Goal: Task Accomplishment & Management: Use online tool/utility

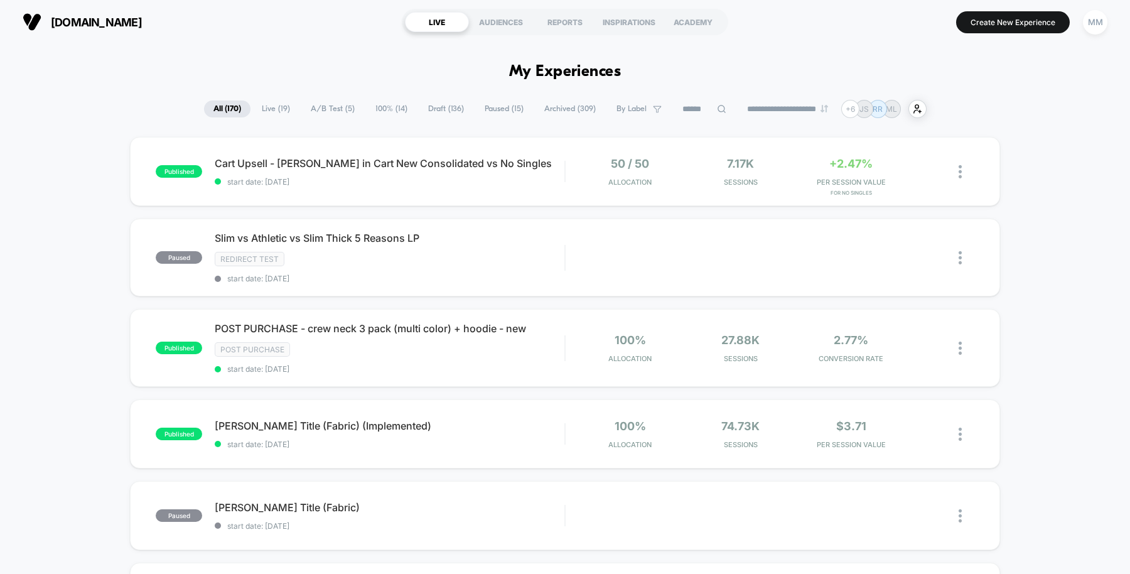
click at [525, 170] on div "Cart Upsell - Jean in Cart New Consolidated vs No Singles start date: 8/12/2025" at bounding box center [390, 172] width 350 height 30
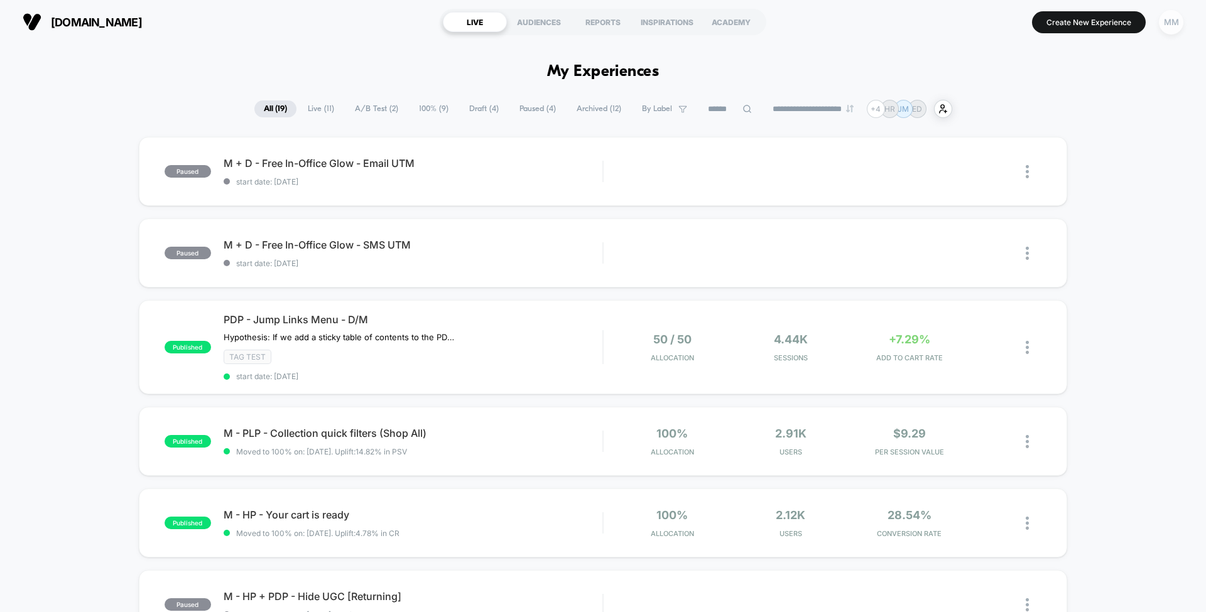
click at [1168, 24] on div "MM" at bounding box center [1171, 22] width 24 height 24
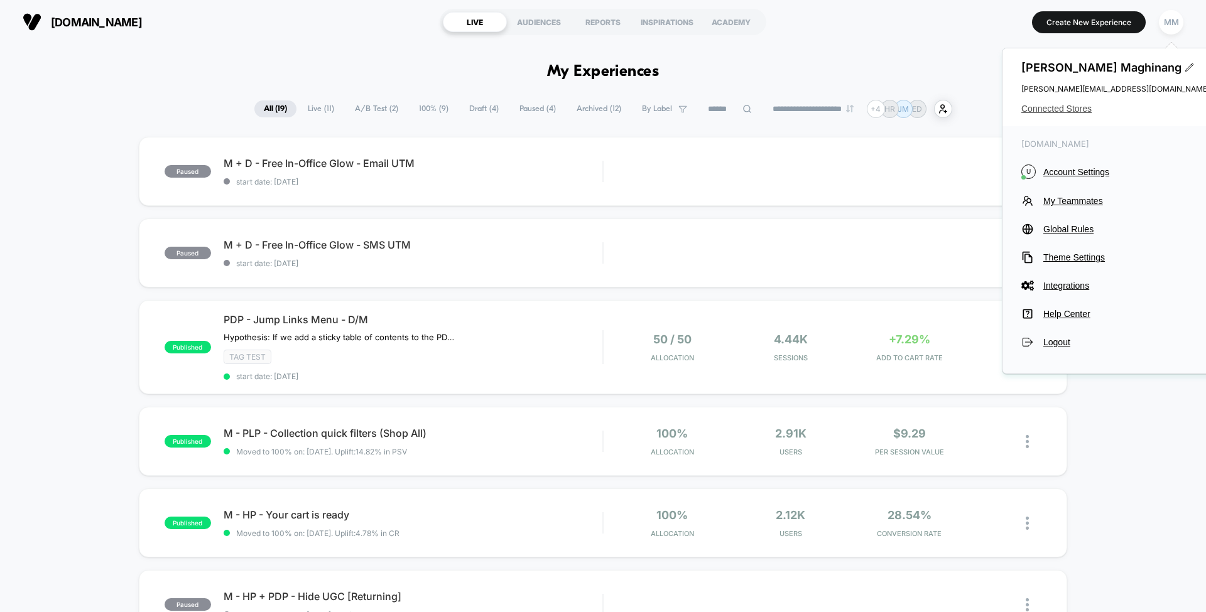
click at [1048, 110] on span "Connected Stores" at bounding box center [1115, 109] width 188 height 10
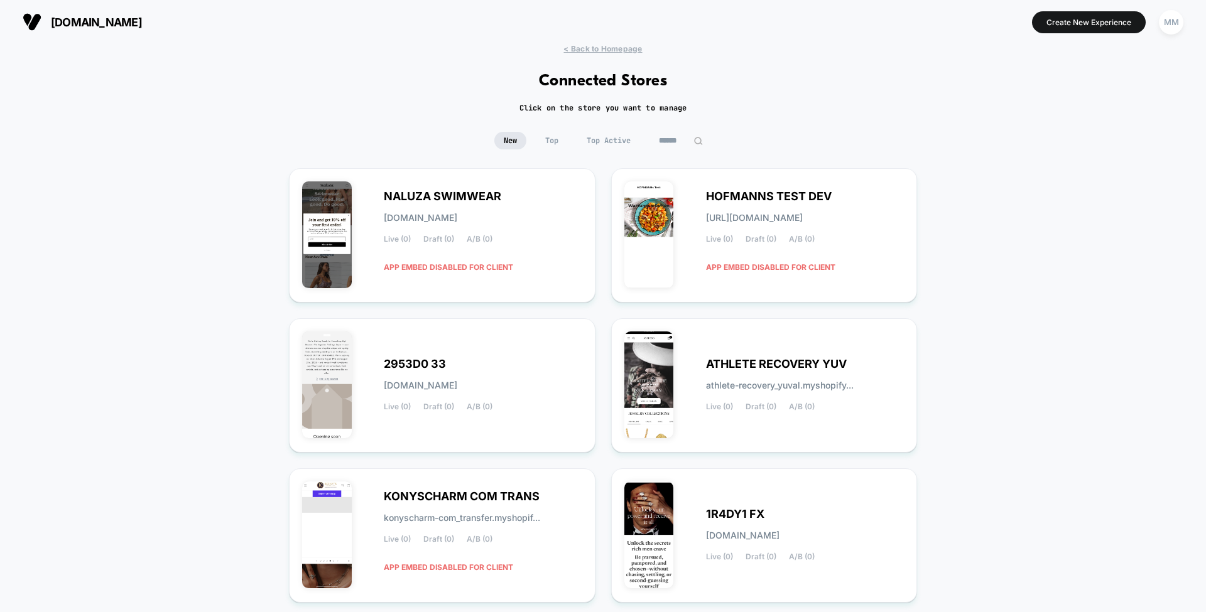
drag, startPoint x: 511, startPoint y: 386, endPoint x: 1048, endPoint y: 273, distance: 548.5
click at [1048, 273] on div "< Back to Homepage Connected Stores Click on the store you want to manage New T…" at bounding box center [603, 507] width 1206 height 926
click at [1173, 24] on div "MM" at bounding box center [1171, 22] width 24 height 24
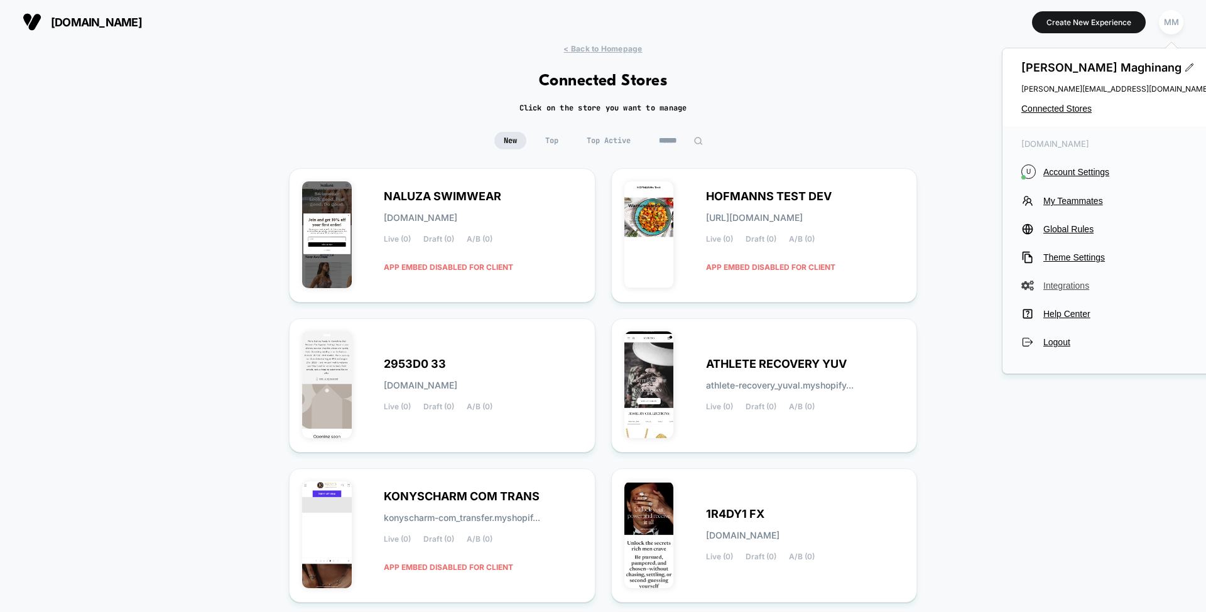
click at [1061, 288] on span "Integrations" at bounding box center [1126, 286] width 166 height 10
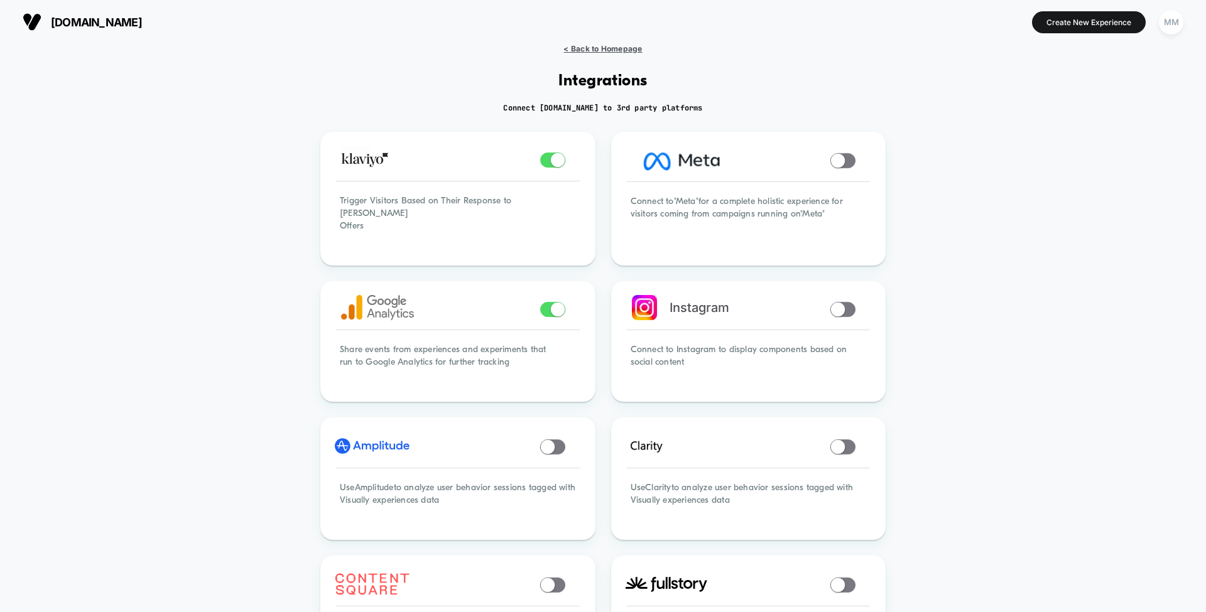
click at [619, 45] on span "< Back to Homepage" at bounding box center [602, 48] width 78 height 9
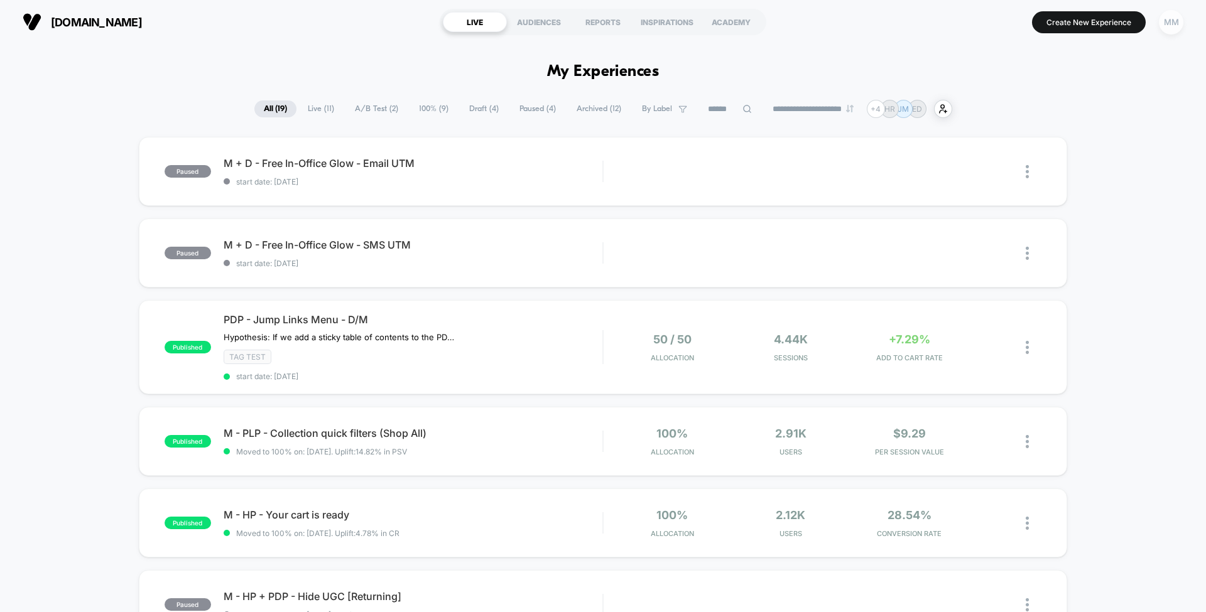
click at [1172, 25] on div "MM" at bounding box center [1171, 22] width 24 height 24
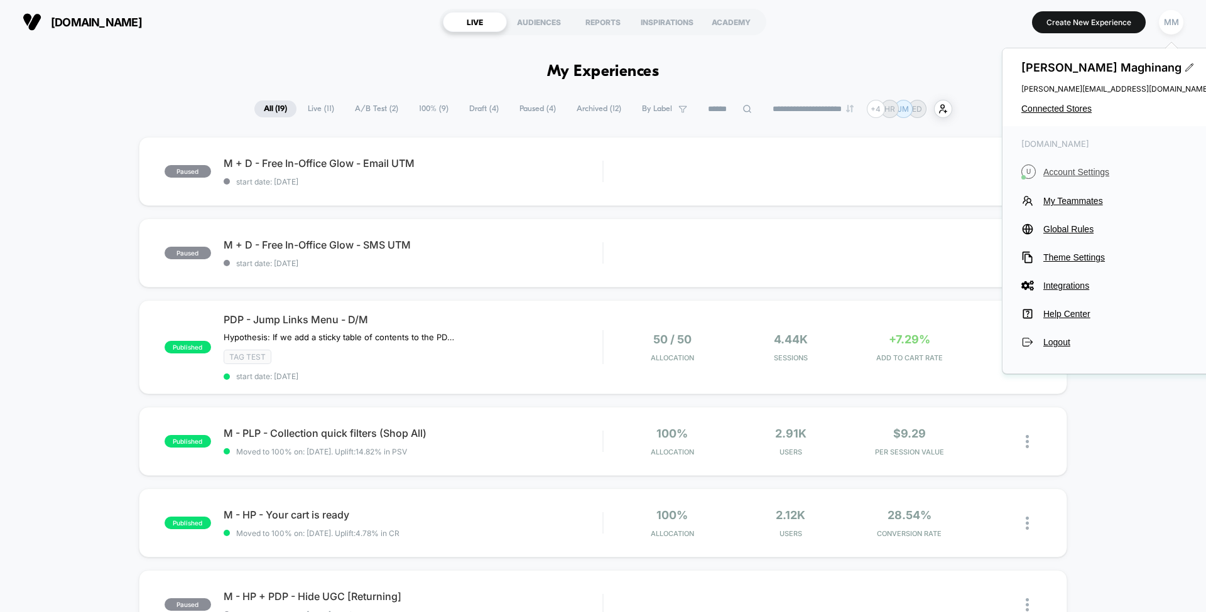
click at [1088, 170] on span "Account Settings" at bounding box center [1126, 172] width 166 height 10
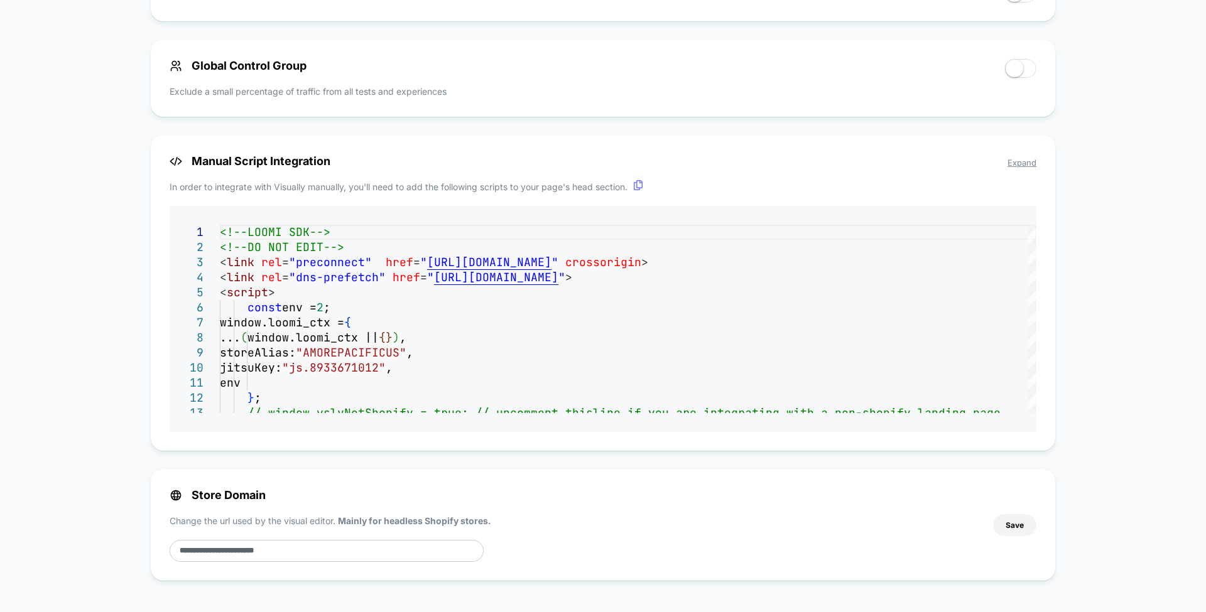
scroll to position [933, 0]
click at [511, 337] on div "Manual Script Integration Expand In order to integrate with Visually manually, …" at bounding box center [603, 293] width 904 height 315
click at [1017, 161] on span "Expand" at bounding box center [1021, 163] width 29 height 10
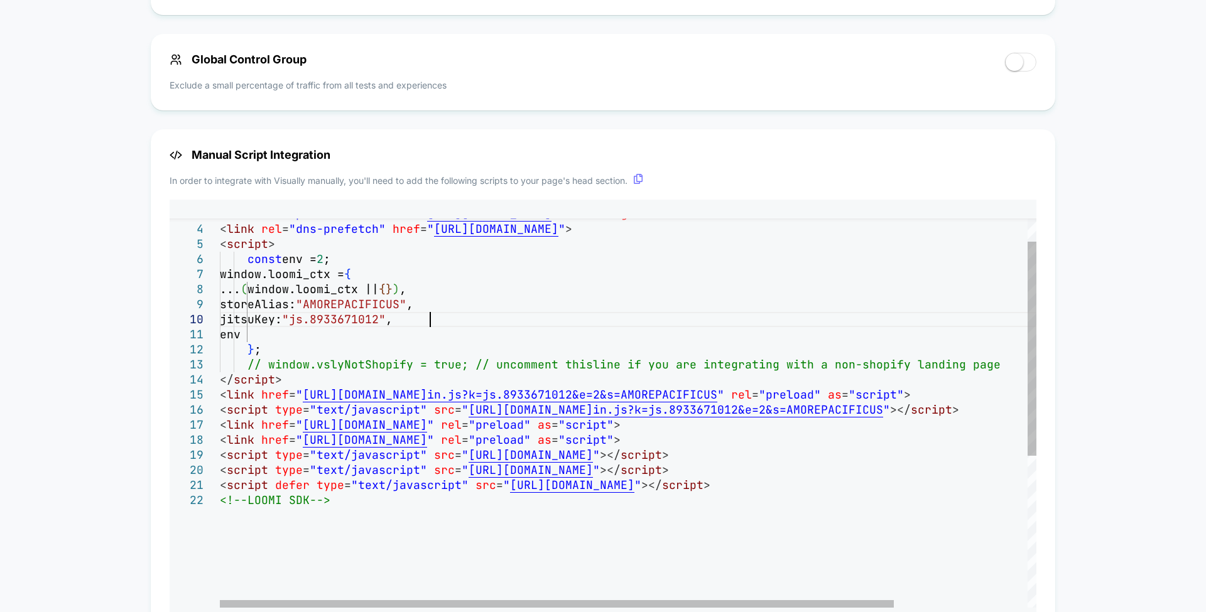
scroll to position [0, 0]
click at [521, 327] on div "< link rel = "preconnect" href = " https://live.visually-io.com/ " crossorigin …" at bounding box center [709, 529] width 978 height 706
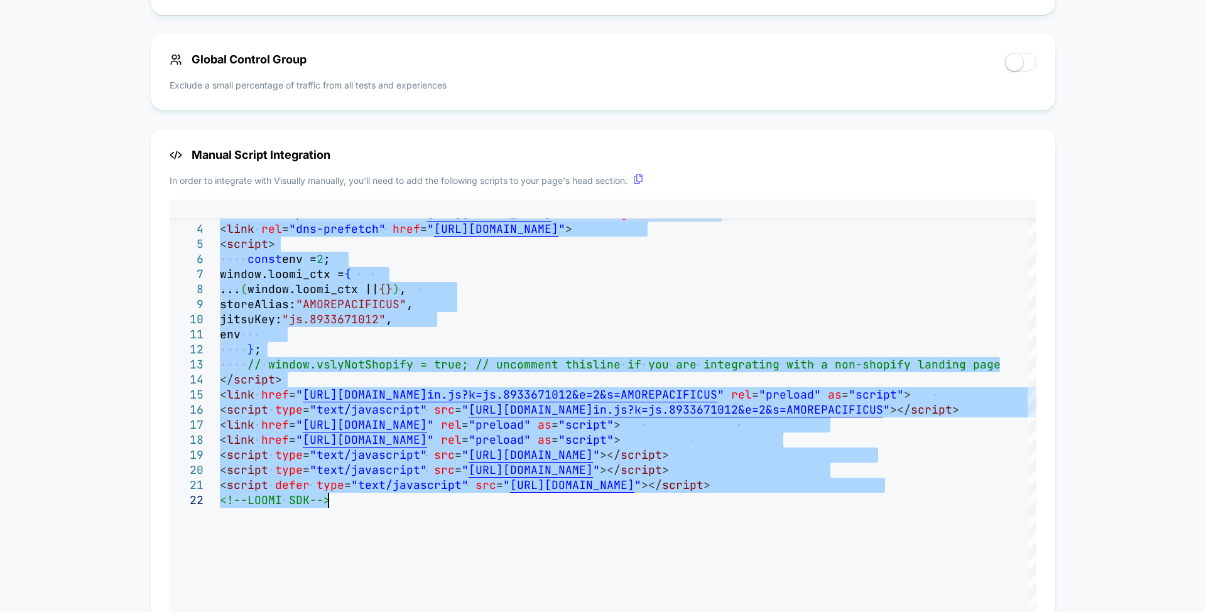
click at [727, 170] on div "Manual Script Integration In order to integrate with Visually manually, you'll …" at bounding box center [603, 387] width 904 height 516
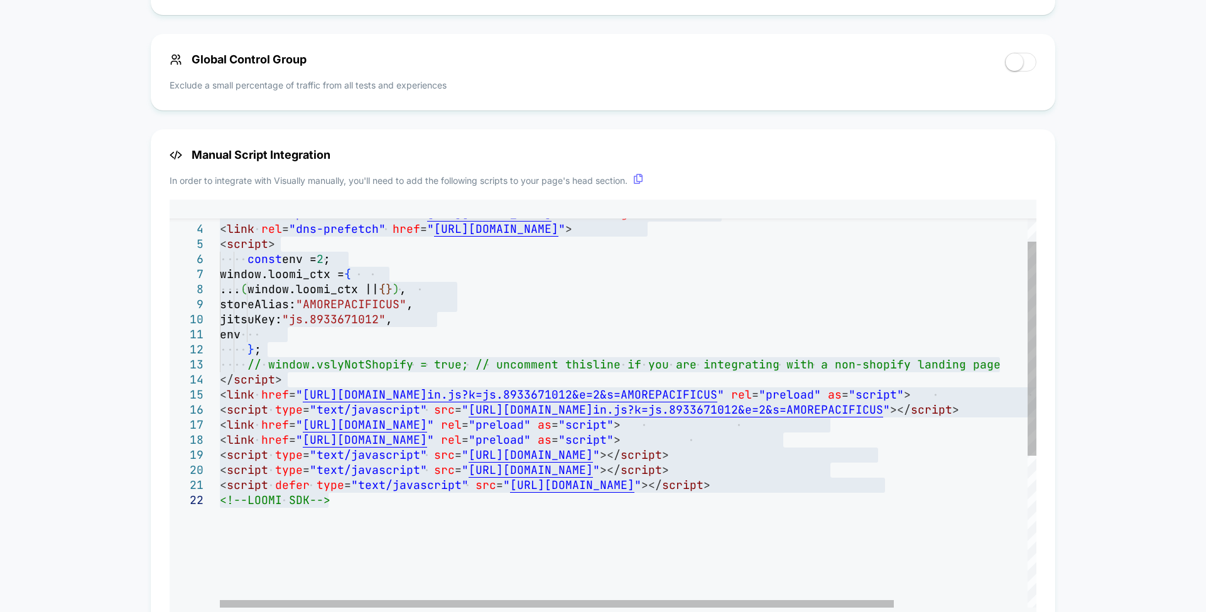
type textarea "**********"
click at [723, 292] on div "< link rel = "preconnect" href = " https://live.visually-io.com/ " crossorigin …" at bounding box center [709, 529] width 978 height 706
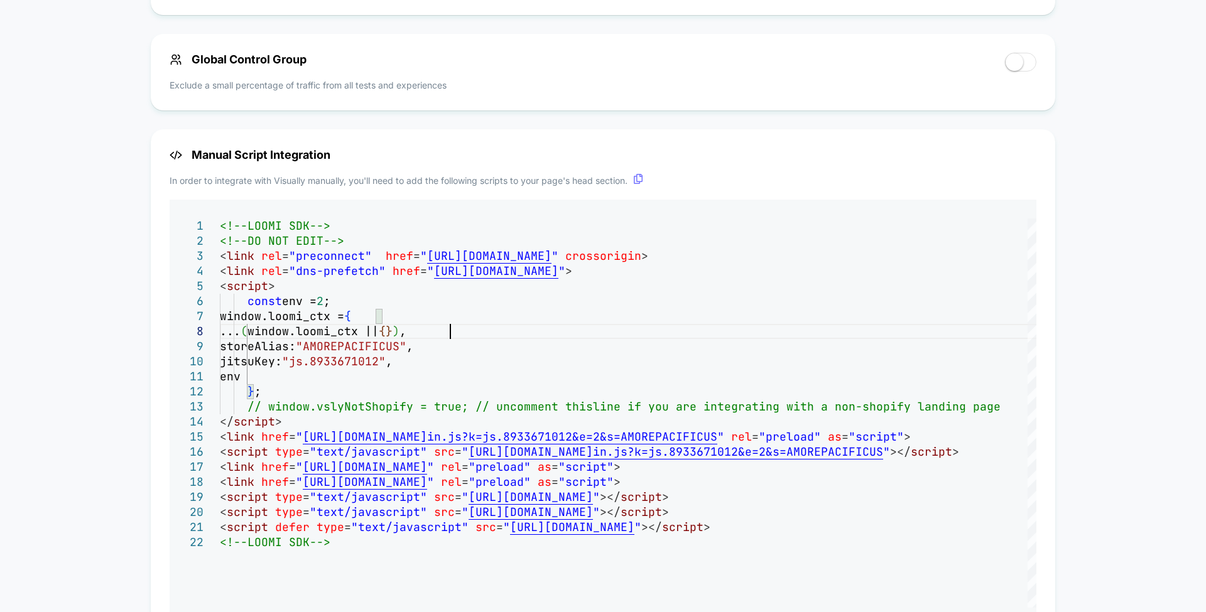
click at [1049, 319] on div "Manual Script Integration In order to integrate with Visually manually, you'll …" at bounding box center [603, 387] width 904 height 516
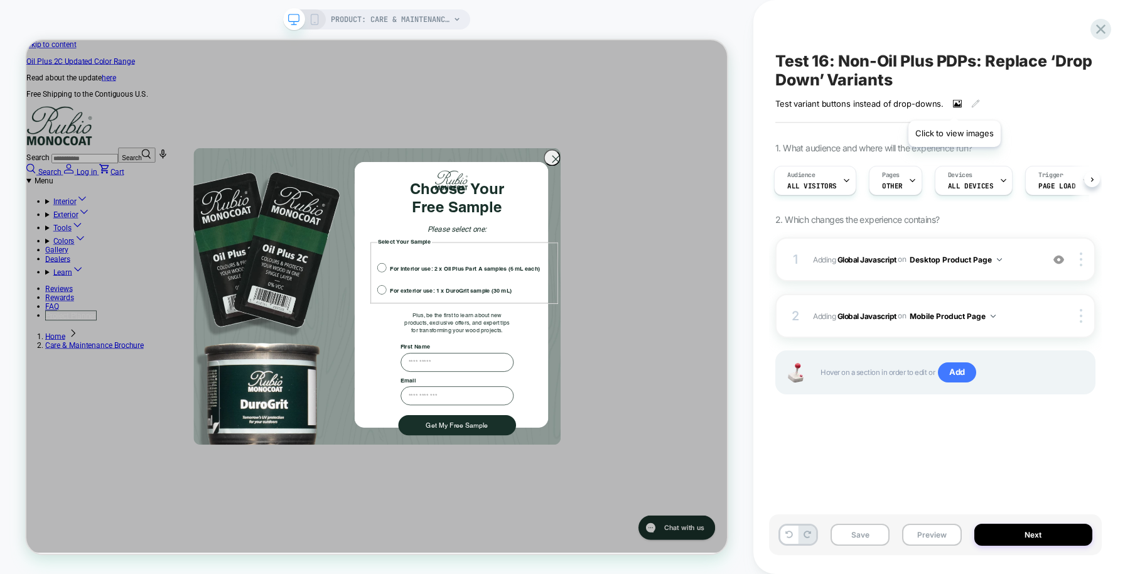
click at [954, 105] on icon at bounding box center [957, 104] width 7 height 4
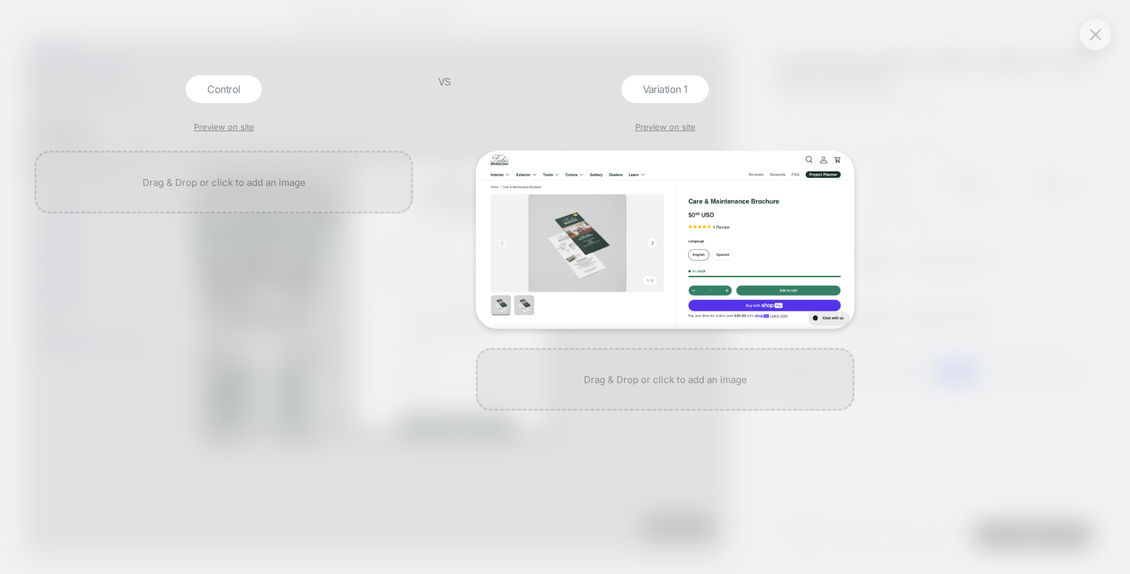
scroll to position [0, 856]
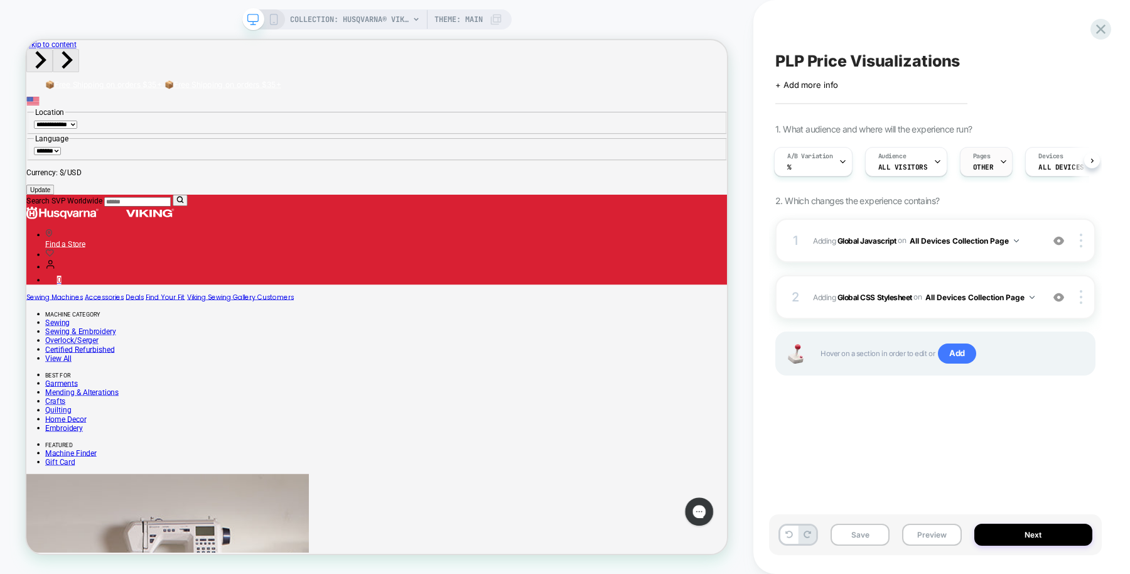
click at [980, 163] on span "OTHER" at bounding box center [983, 167] width 21 height 9
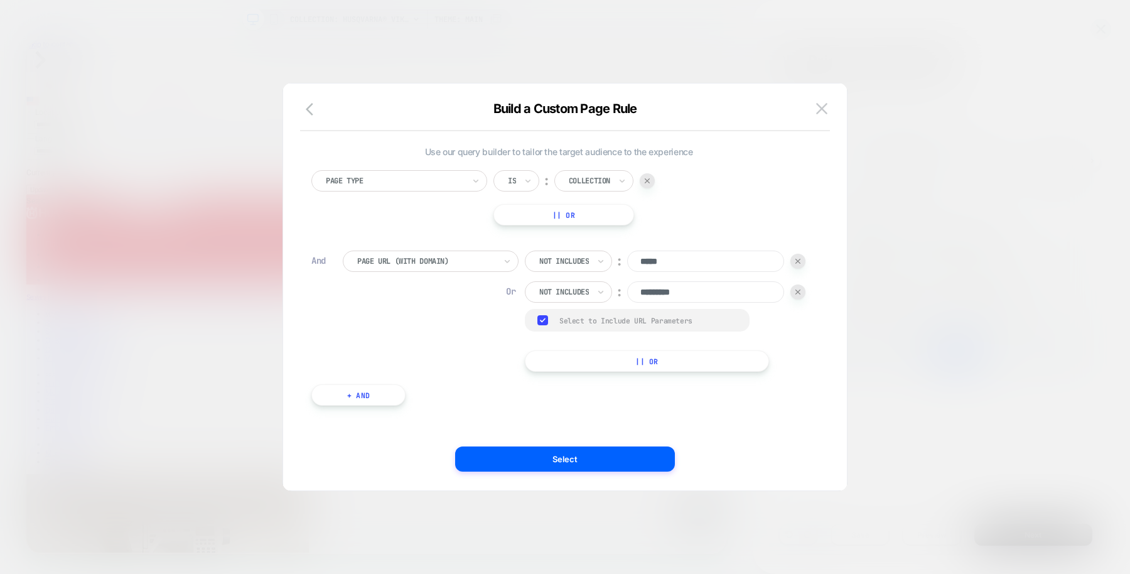
scroll to position [13, 0]
click at [821, 105] on img at bounding box center [821, 108] width 11 height 11
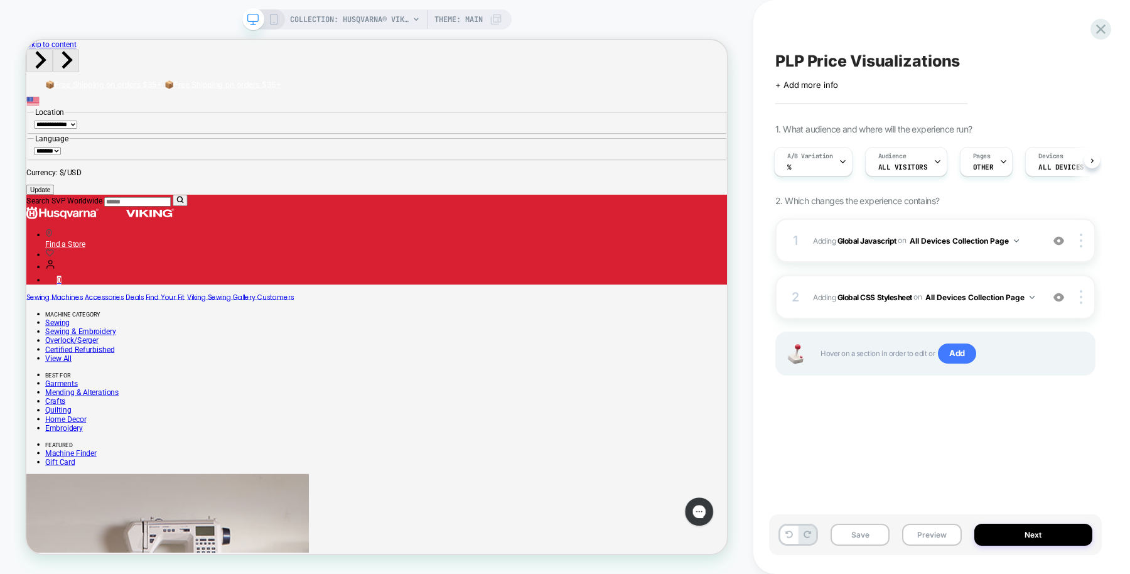
click at [850, 67] on span "PLP Price Visualizations" at bounding box center [867, 60] width 185 height 19
click at [850, 67] on textarea "**********" at bounding box center [910, 60] width 271 height 19
click at [973, 158] on span "Pages" at bounding box center [982, 157] width 18 height 9
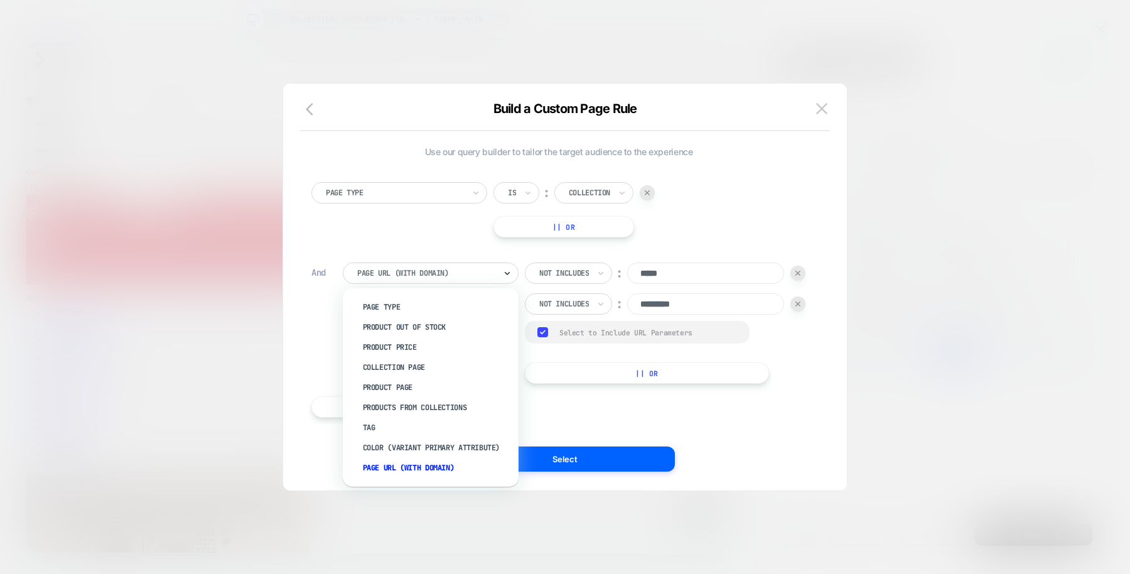
click at [506, 267] on icon at bounding box center [507, 273] width 9 height 13
click at [419, 369] on div "Collection Page" at bounding box center [436, 367] width 163 height 20
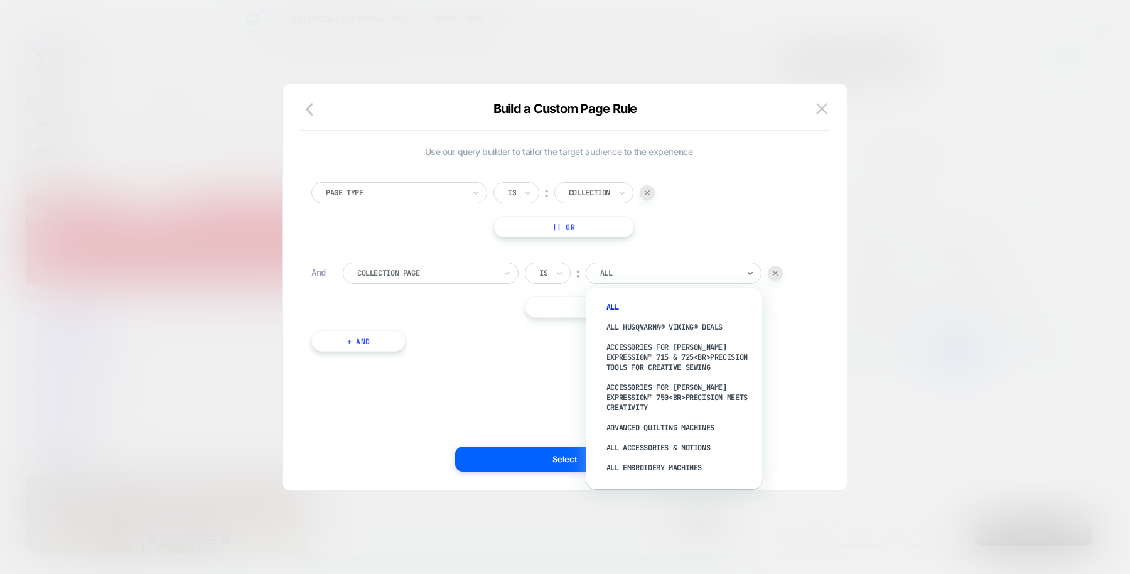
click at [643, 267] on div at bounding box center [669, 272] width 138 height 11
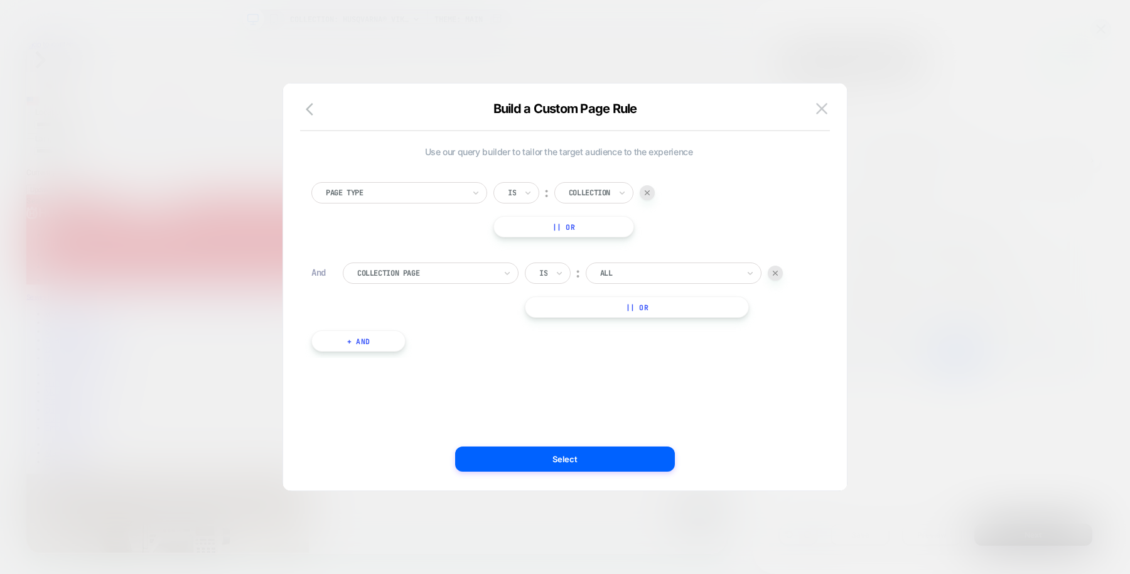
click at [553, 267] on div "Is" at bounding box center [548, 272] width 46 height 21
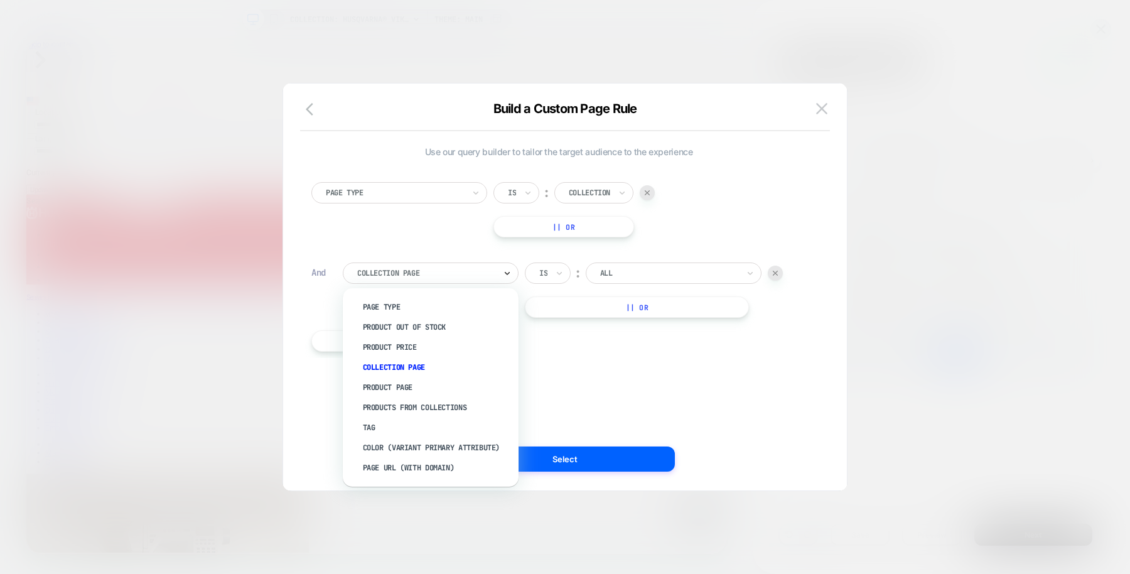
click at [507, 271] on icon at bounding box center [507, 273] width 9 height 13
click at [452, 406] on div "Products From Collections" at bounding box center [436, 407] width 163 height 20
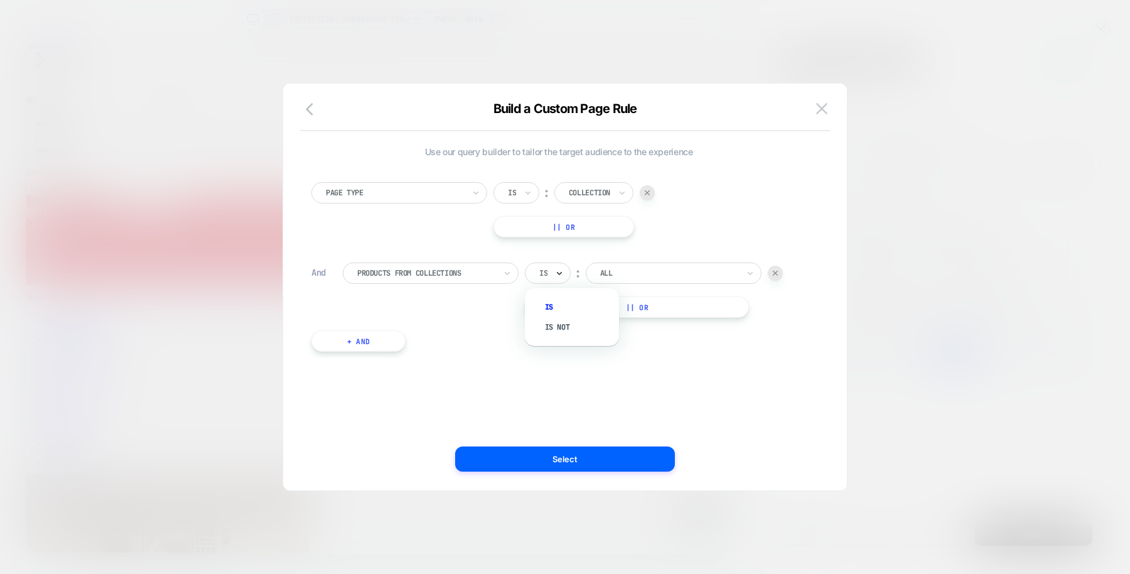
click at [559, 274] on icon at bounding box center [559, 273] width 9 height 13
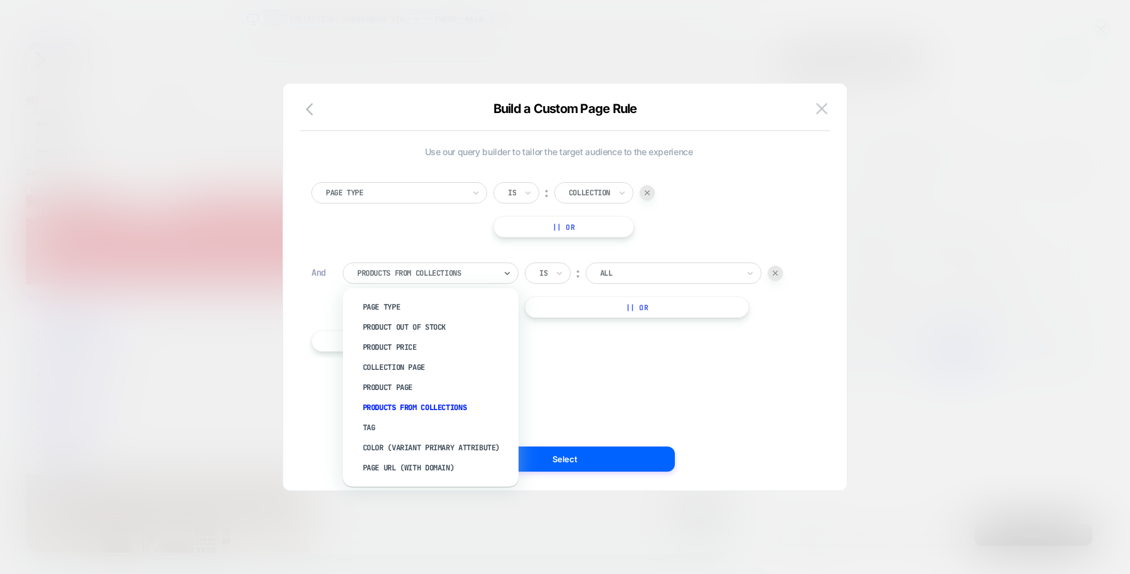
click at [470, 278] on div at bounding box center [426, 272] width 138 height 11
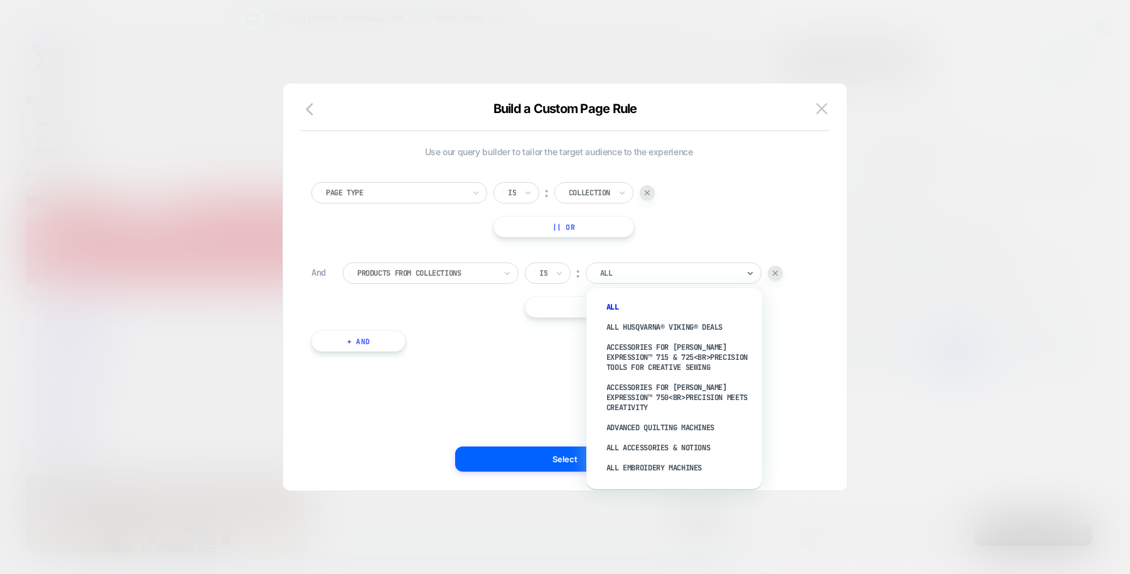
click at [622, 269] on div at bounding box center [669, 272] width 138 height 11
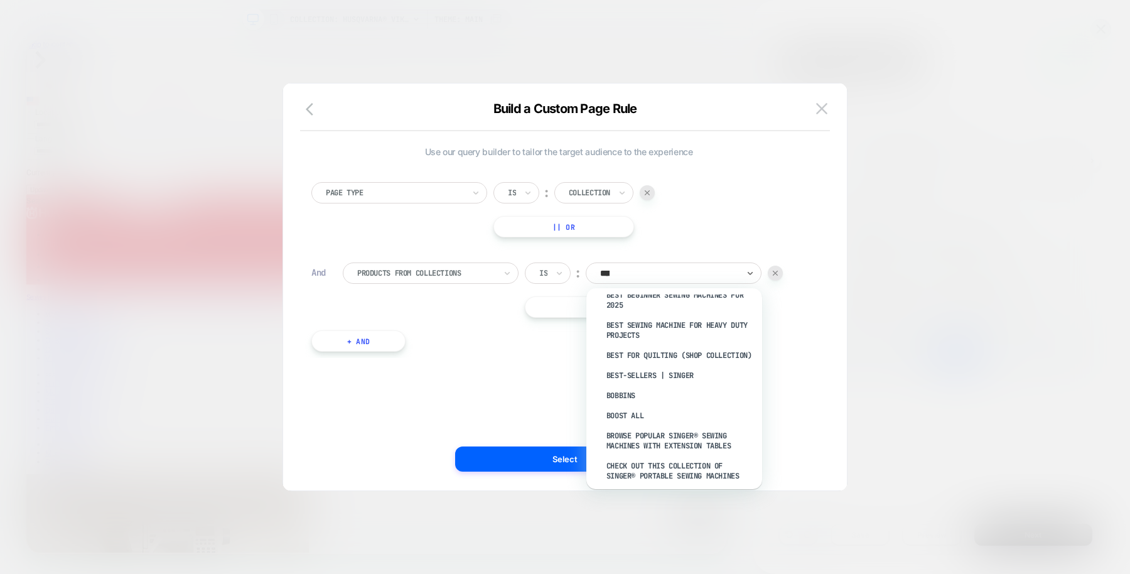
scroll to position [0, 0]
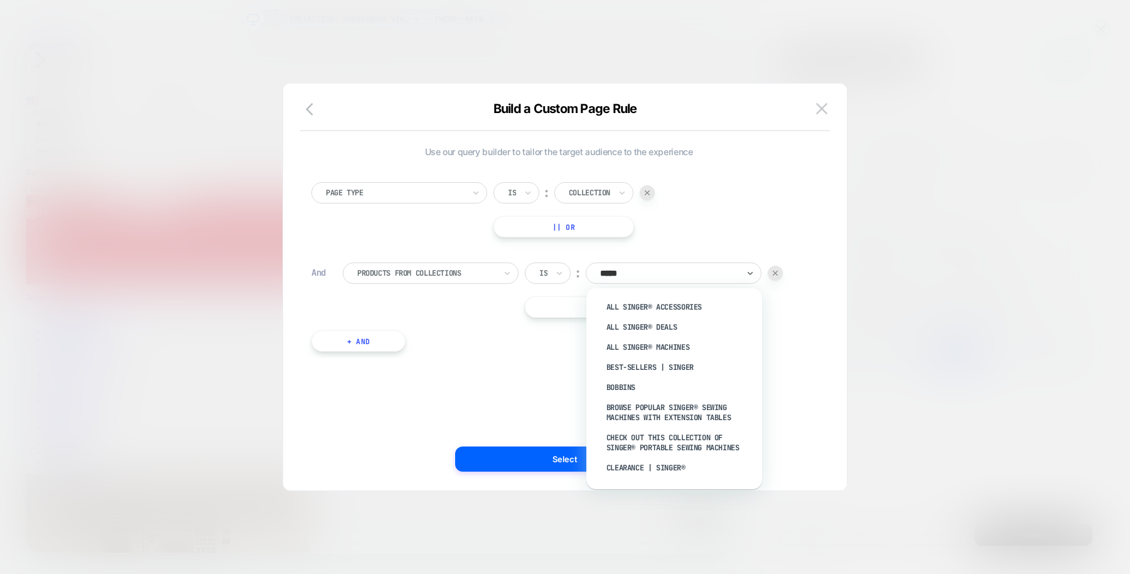
type input "******"
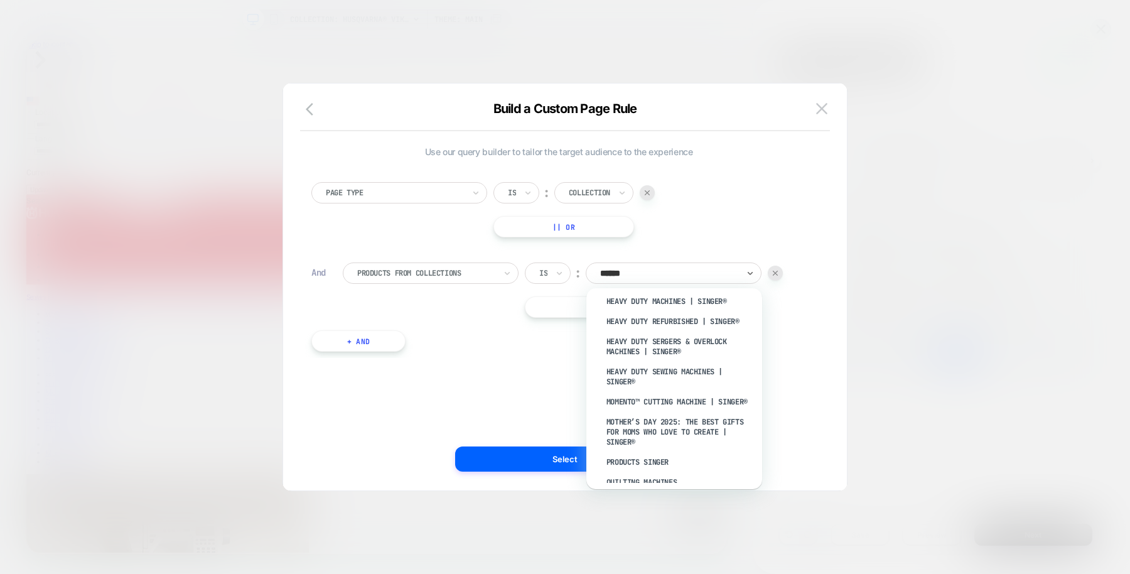
scroll to position [248, 0]
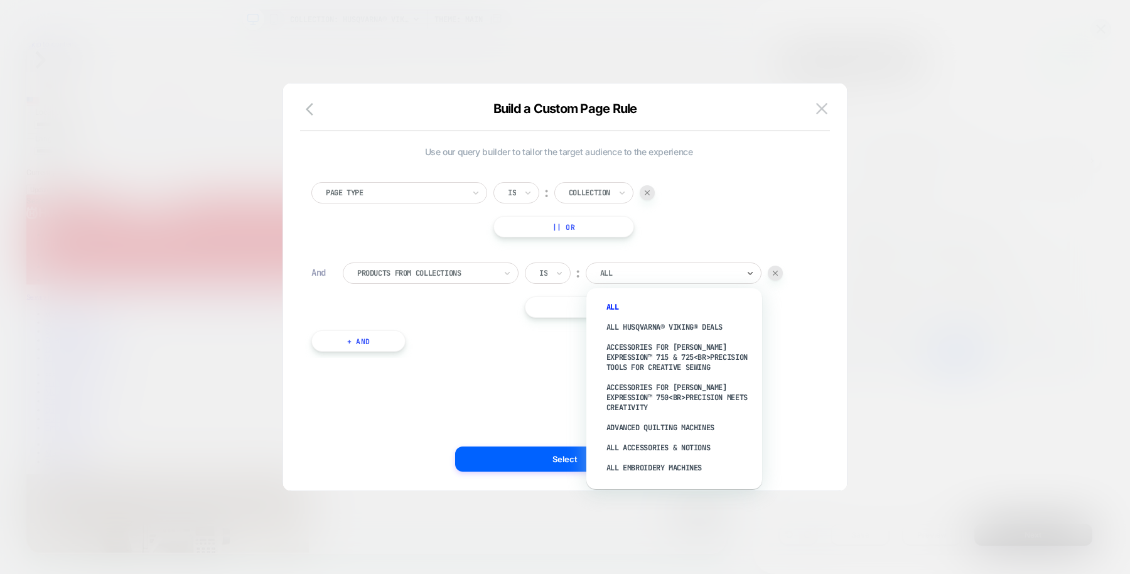
click at [650, 267] on div at bounding box center [669, 272] width 138 height 11
click at [627, 270] on div at bounding box center [669, 272] width 138 height 11
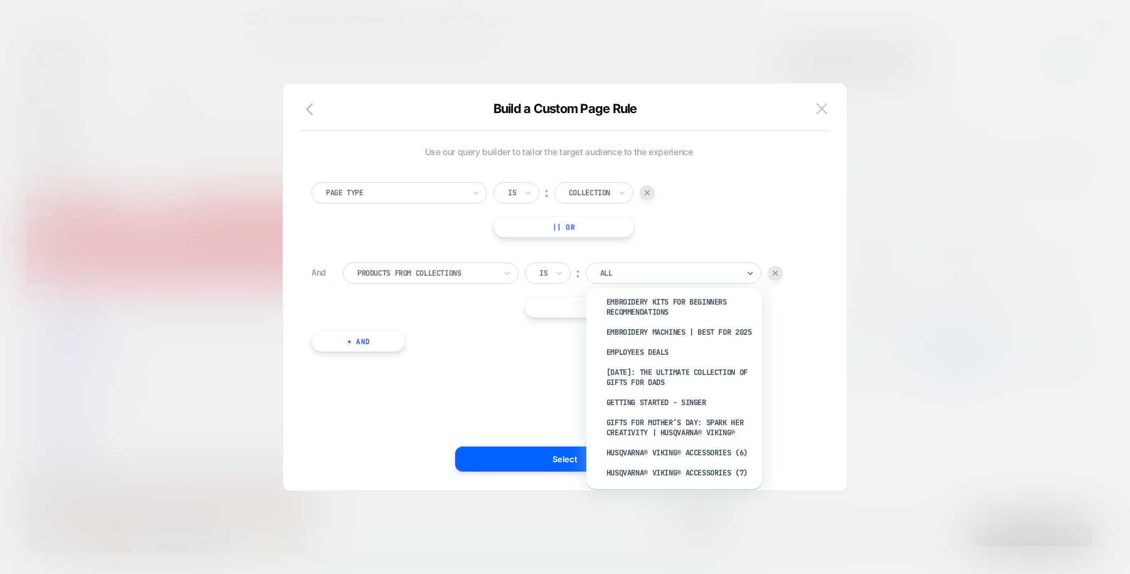
scroll to position [739, 0]
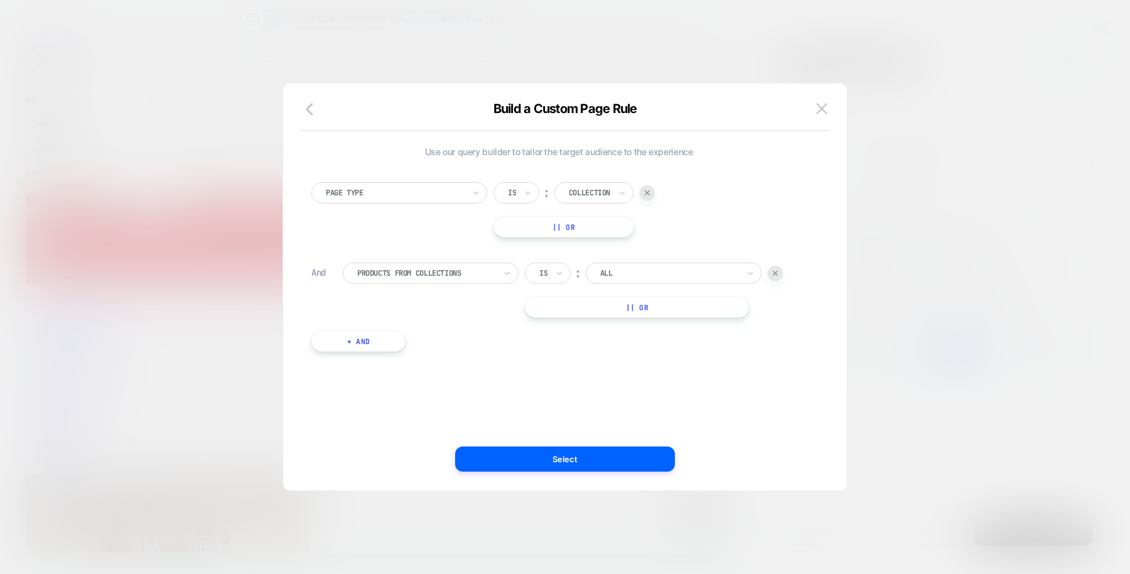
click at [534, 369] on div "Use our query builder to tailor the target audience to the experience Page Type…" at bounding box center [559, 287] width 526 height 357
click at [393, 343] on button "+ And" at bounding box center [358, 340] width 94 height 21
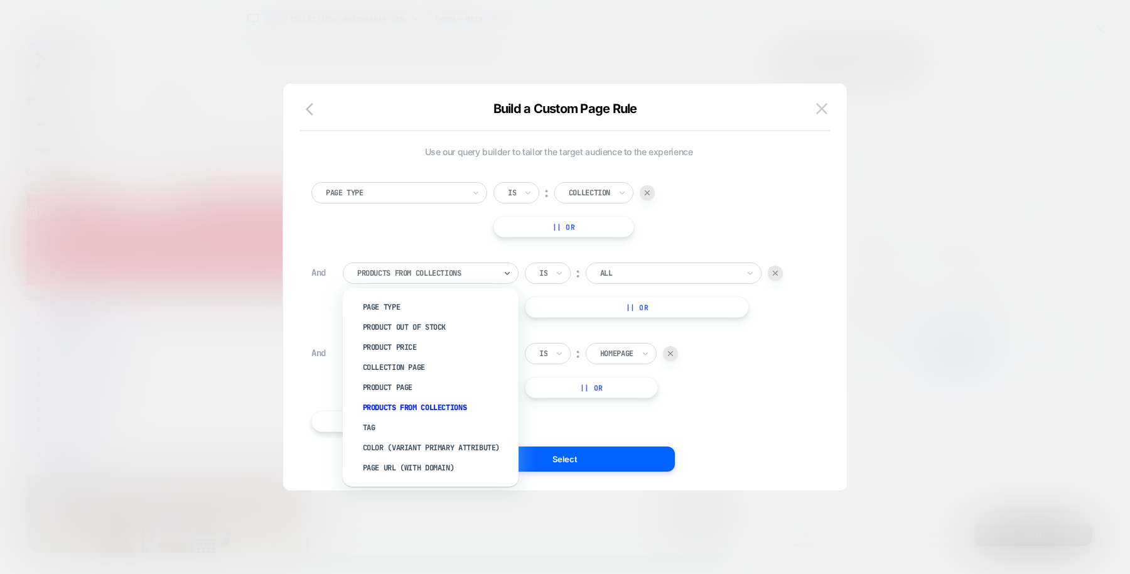
click at [497, 275] on div "Products From Collections" at bounding box center [431, 272] width 176 height 21
click at [399, 427] on div "Tag" at bounding box center [436, 428] width 163 height 20
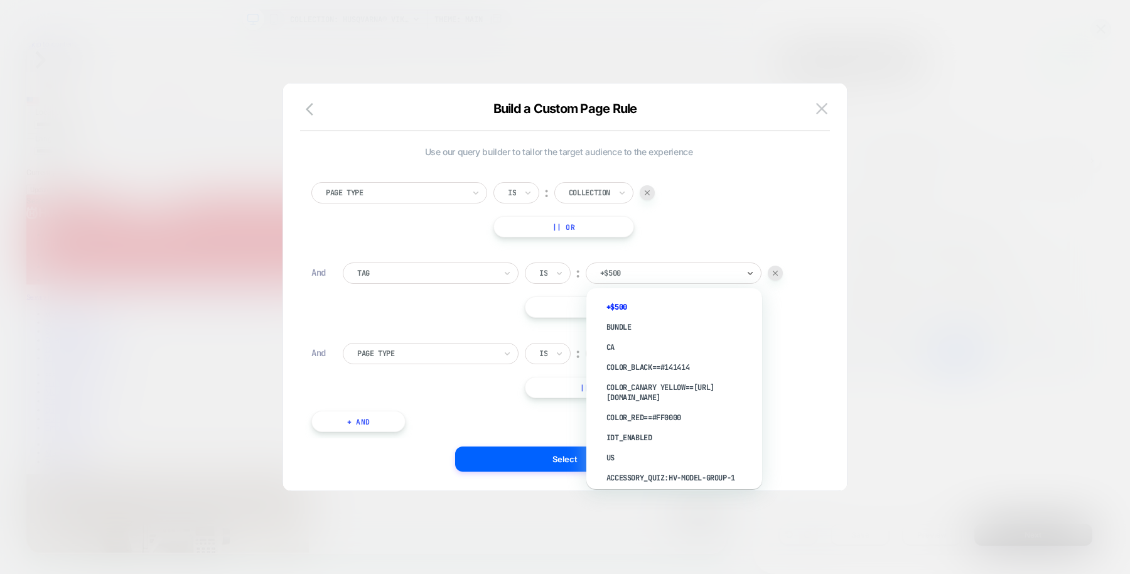
click at [673, 264] on div "+$500" at bounding box center [674, 272] width 176 height 21
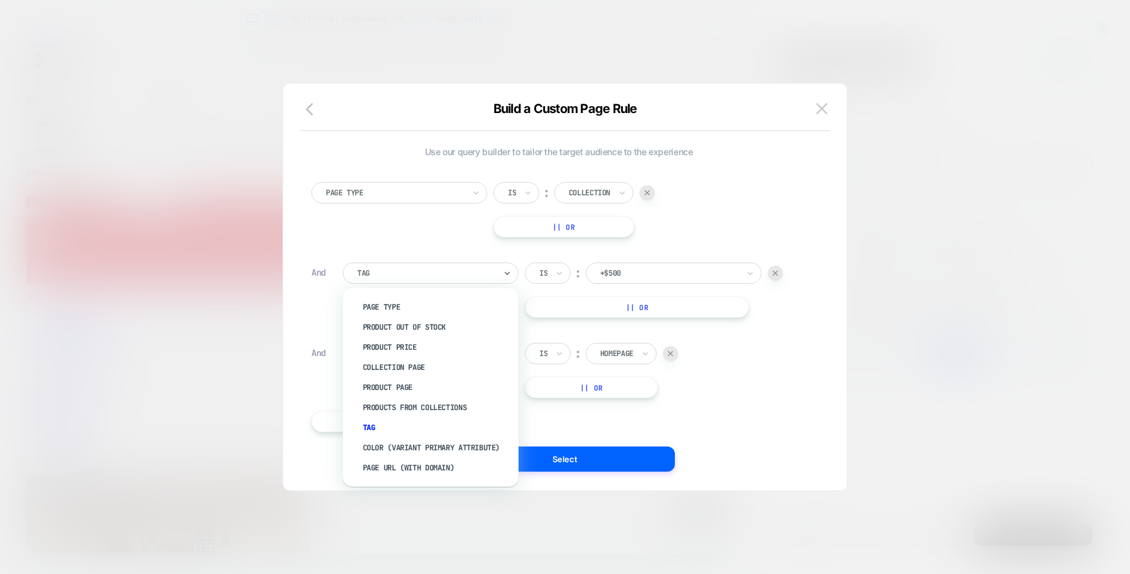
click at [487, 276] on div at bounding box center [426, 272] width 138 height 11
click at [442, 475] on div "Page Url (WITH DOMAIN)" at bounding box center [436, 468] width 163 height 20
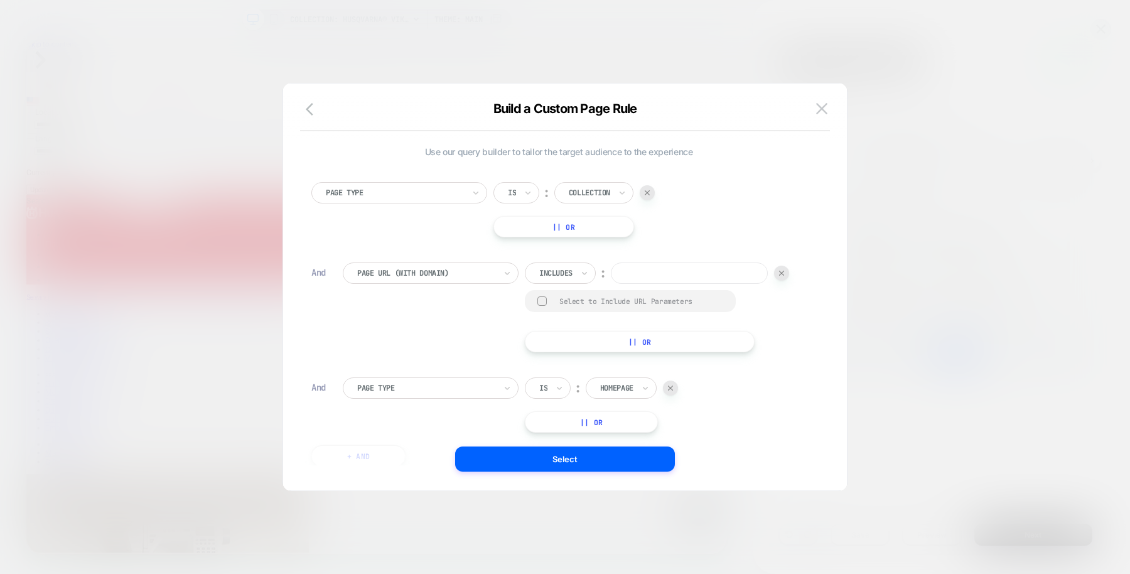
click at [639, 265] on input at bounding box center [689, 272] width 157 height 21
click at [783, 266] on div at bounding box center [781, 273] width 15 height 15
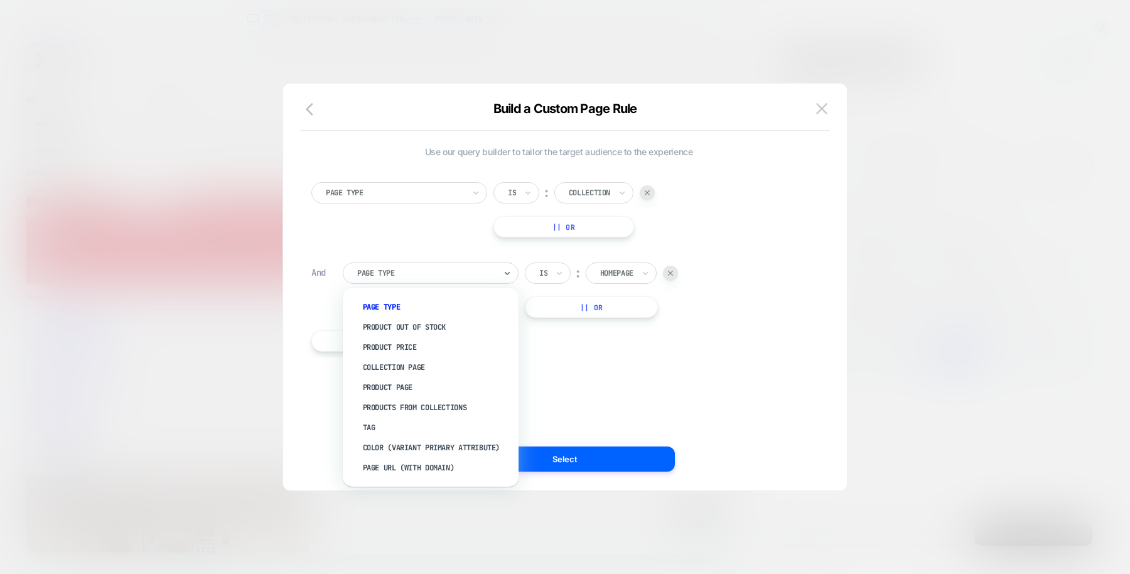
click at [464, 279] on div "Page Type" at bounding box center [426, 273] width 141 height 14
click at [404, 420] on div "Tag" at bounding box center [436, 428] width 163 height 20
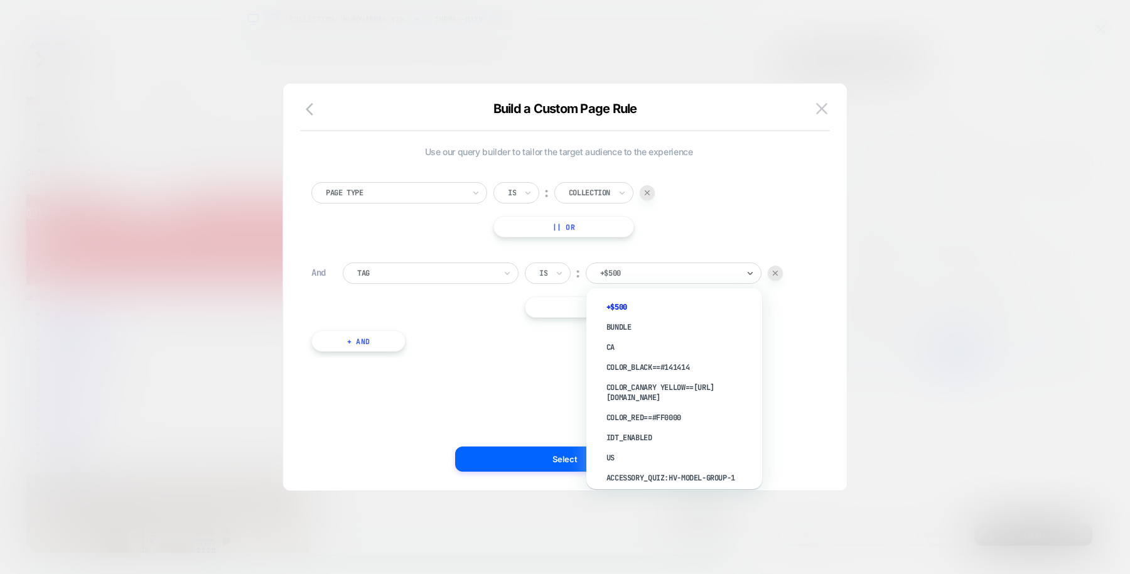
click at [630, 271] on div at bounding box center [669, 272] width 138 height 11
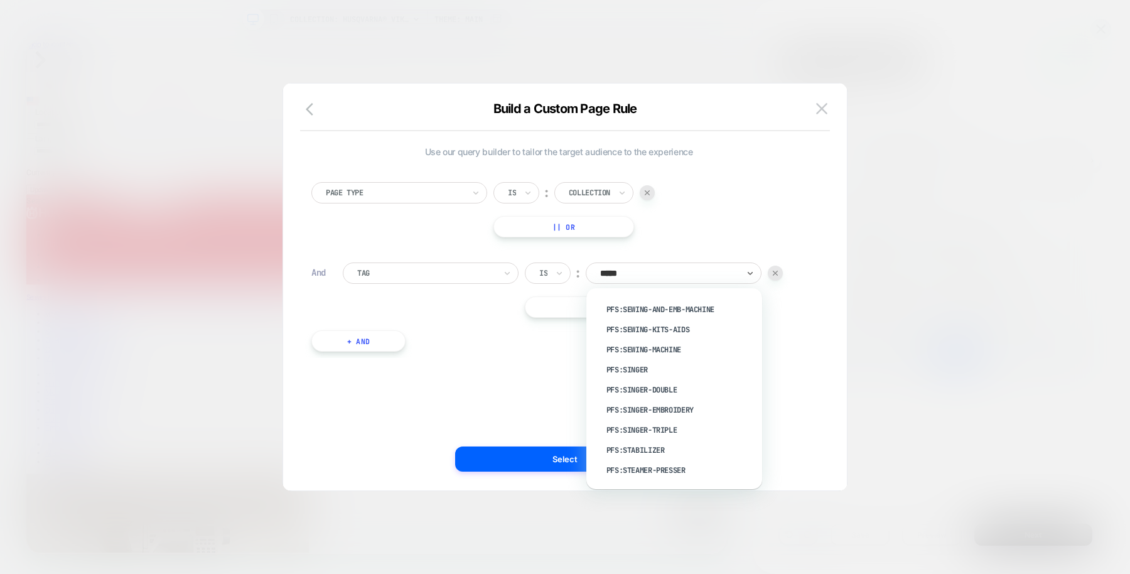
scroll to position [0, 0]
type input "*******"
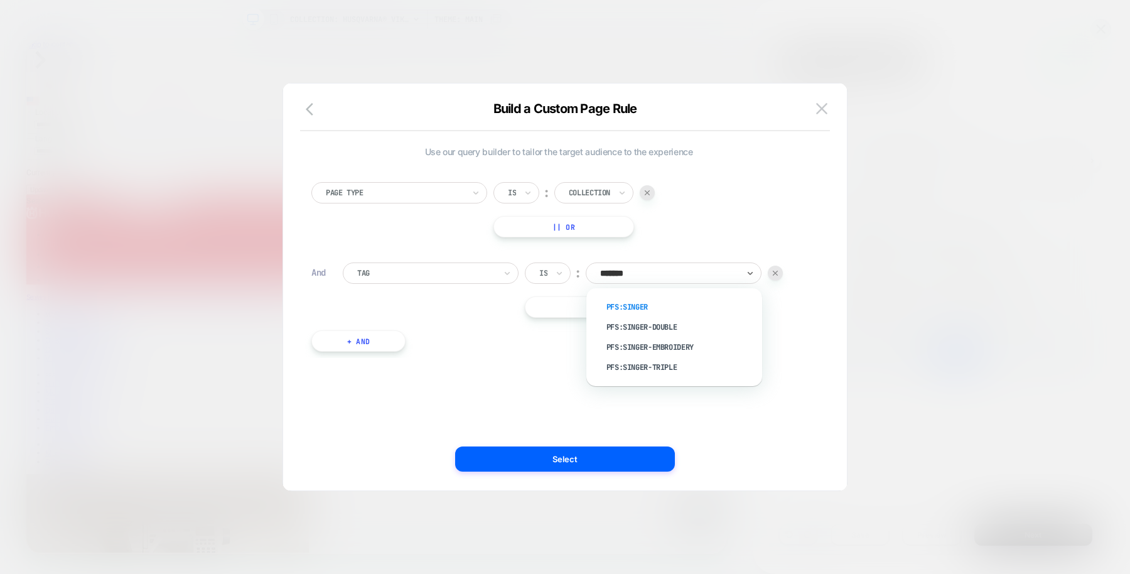
click at [652, 300] on div "pfs:singer" at bounding box center [680, 307] width 163 height 20
click at [768, 365] on div "Use our query builder to tailor the target audience to the experience Page Type…" at bounding box center [559, 287] width 526 height 357
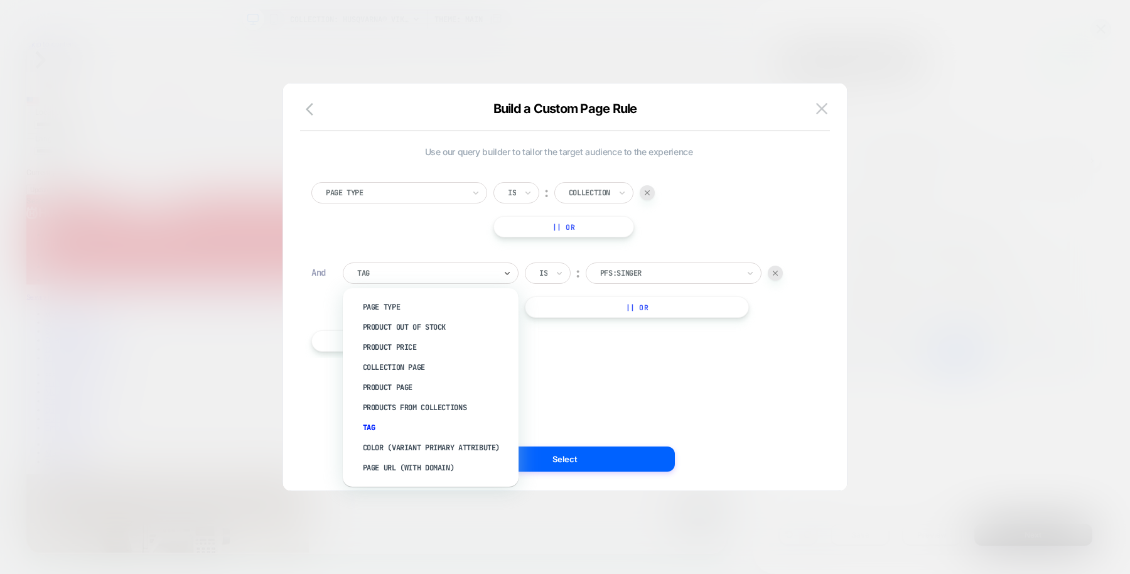
click at [500, 274] on div "Tag" at bounding box center [431, 272] width 176 height 21
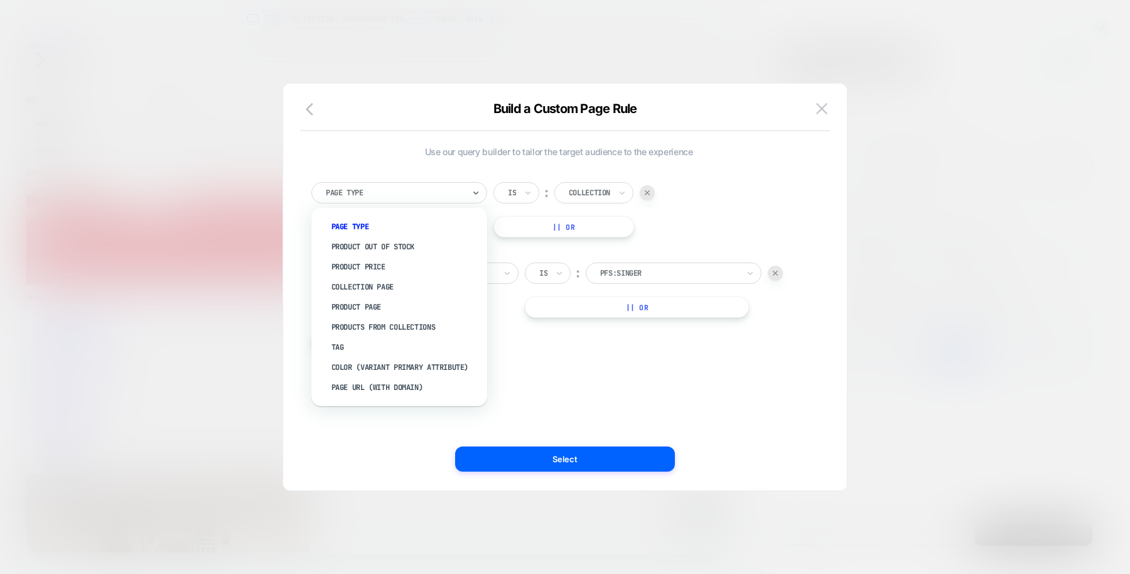
click at [476, 185] on div at bounding box center [476, 193] width 9 height 20
click at [544, 366] on div "Use our query builder to tailor the target audience to the experience option Pr…" at bounding box center [559, 287] width 526 height 357
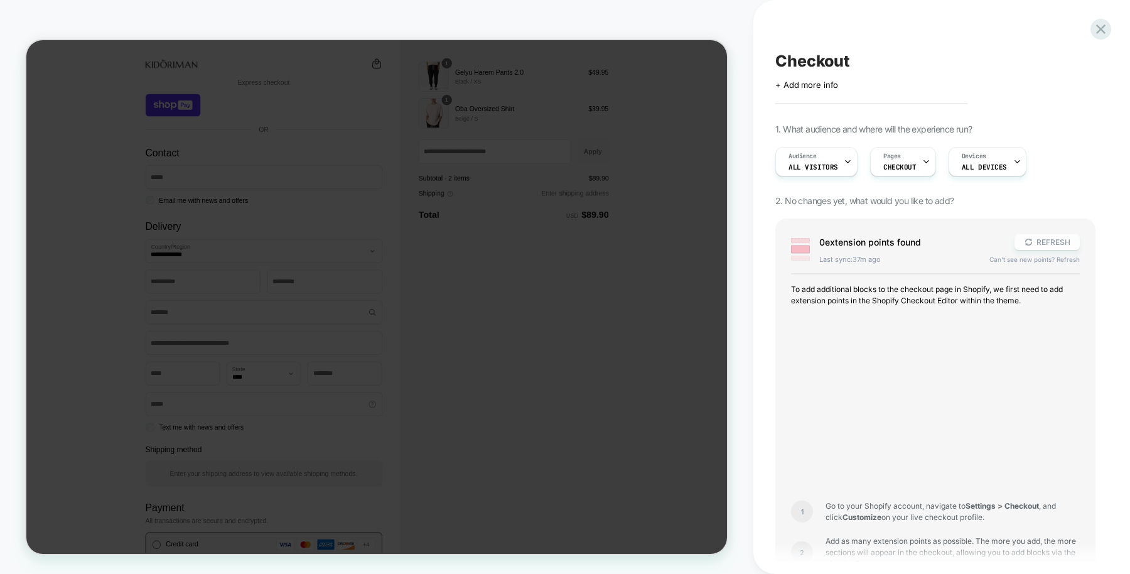
click at [1044, 248] on button "REFRESH" at bounding box center [1047, 242] width 65 height 16
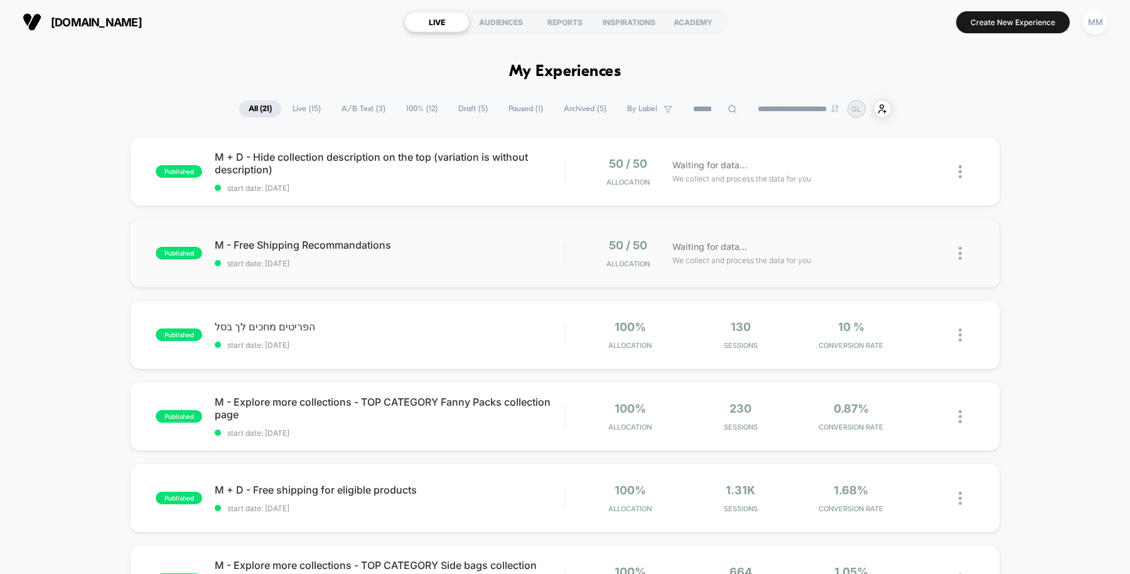
click at [490, 267] on div "published M - Free Shipping Recommandations start date: [DATE] 50 / 50 Allocati…" at bounding box center [565, 253] width 870 height 69
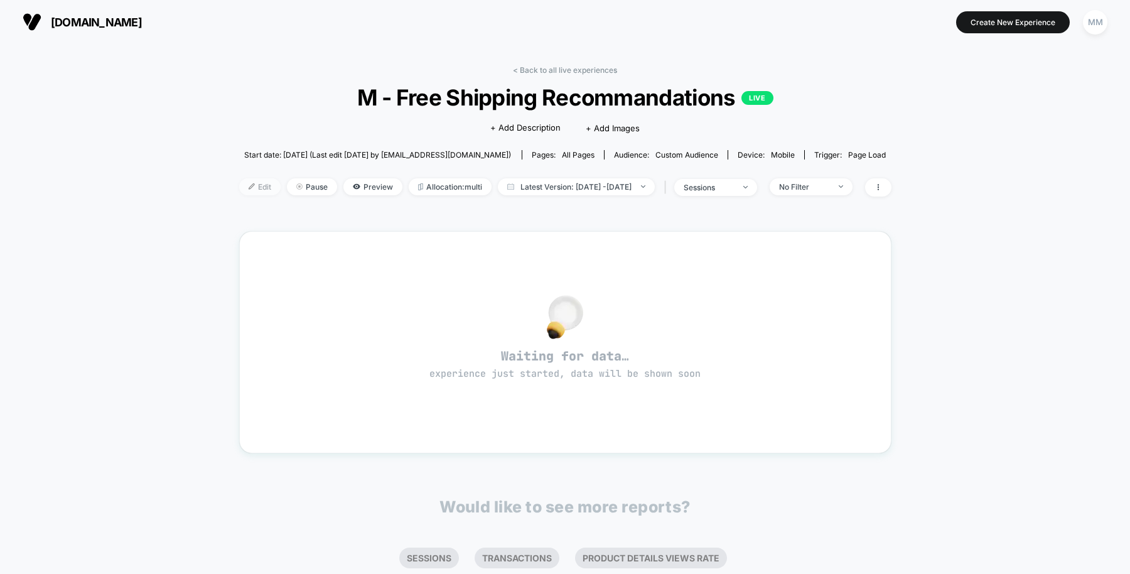
click at [239, 183] on span "Edit" at bounding box center [259, 186] width 41 height 17
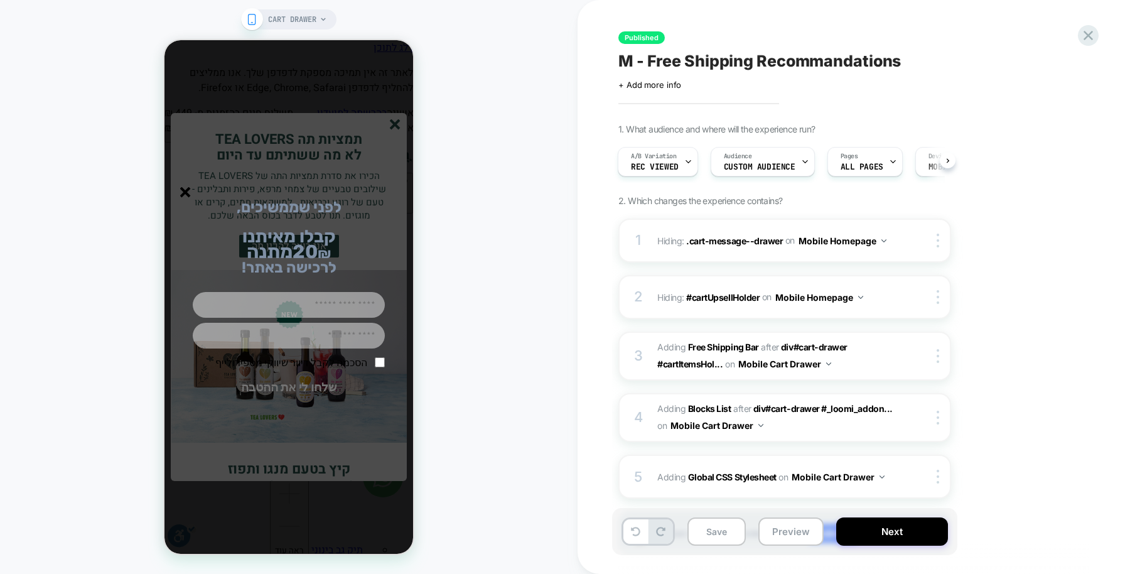
scroll to position [0, 1]
click at [305, 385] on button "שלחו לי את ההטבה" at bounding box center [289, 387] width 192 height 28
click at [323, 225] on span "קבלו מאיתנו" at bounding box center [289, 235] width 94 height 21
click at [184, 190] on line "סגור" at bounding box center [185, 192] width 9 height 9
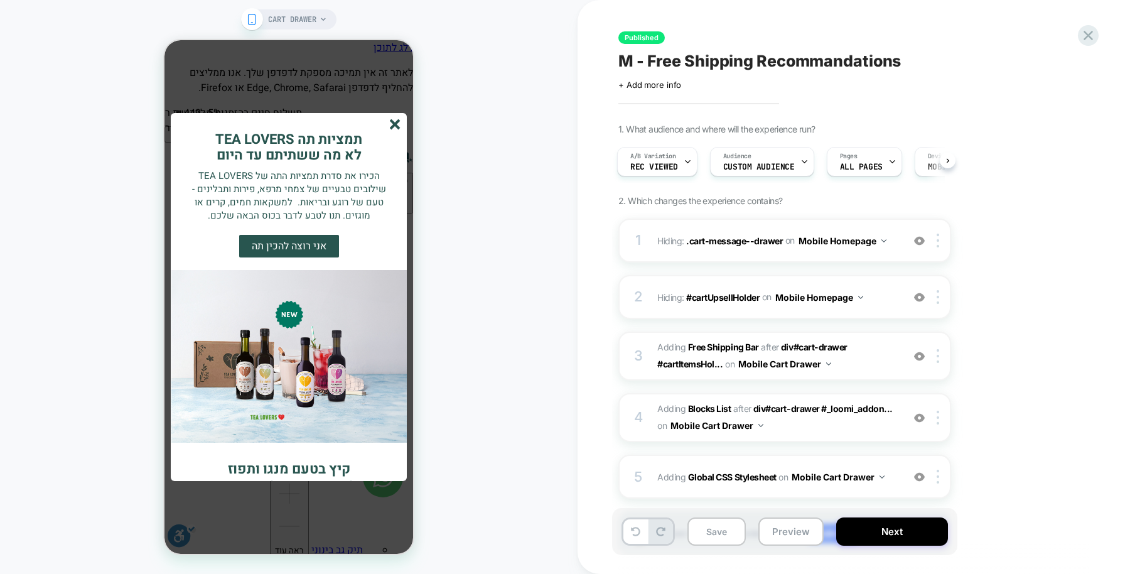
click at [391, 122] on line "סגור" at bounding box center [395, 124] width 9 height 9
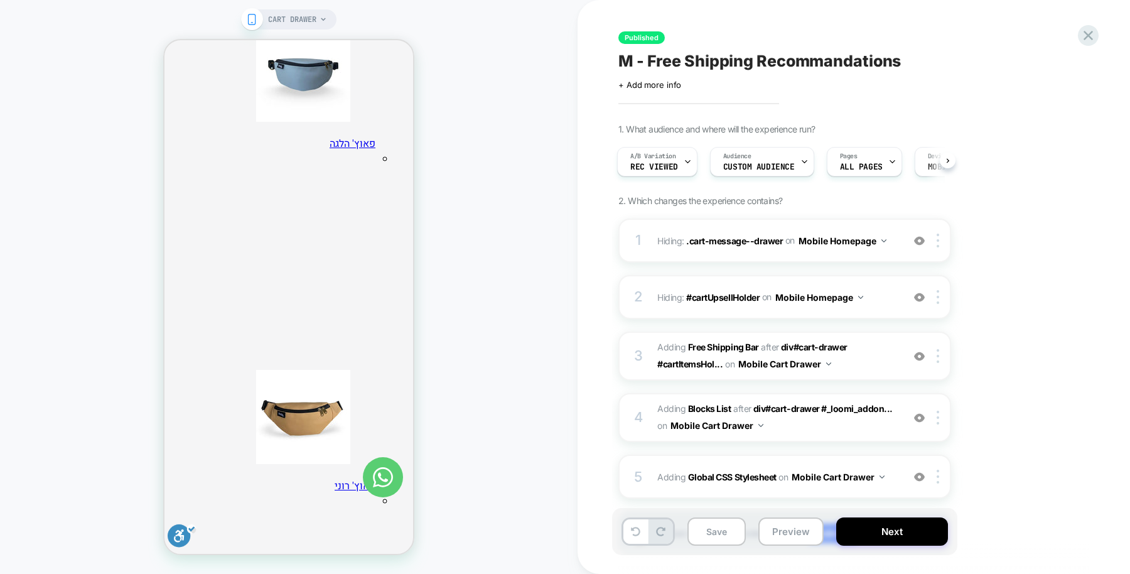
scroll to position [4251, 0]
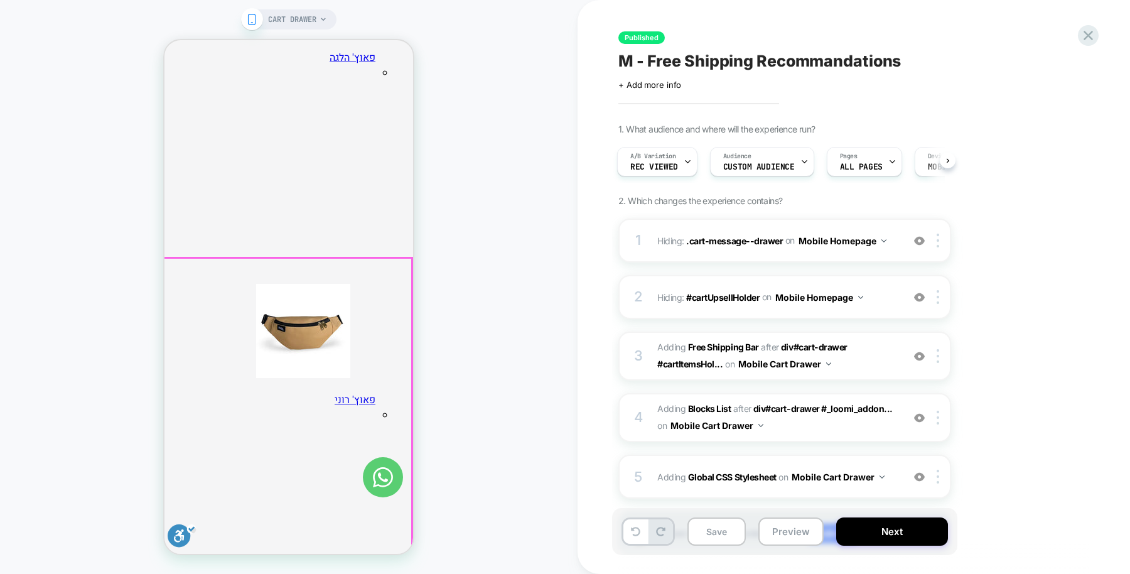
scroll to position [155, 0]
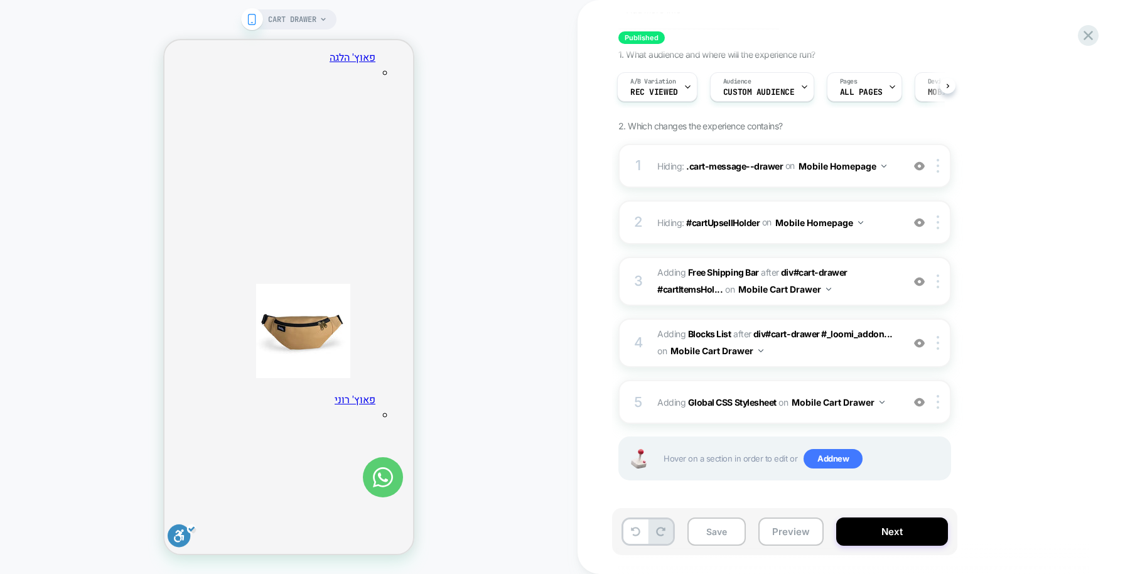
scroll to position [3915, 0]
click at [786, 532] on button "Preview" at bounding box center [791, 531] width 65 height 28
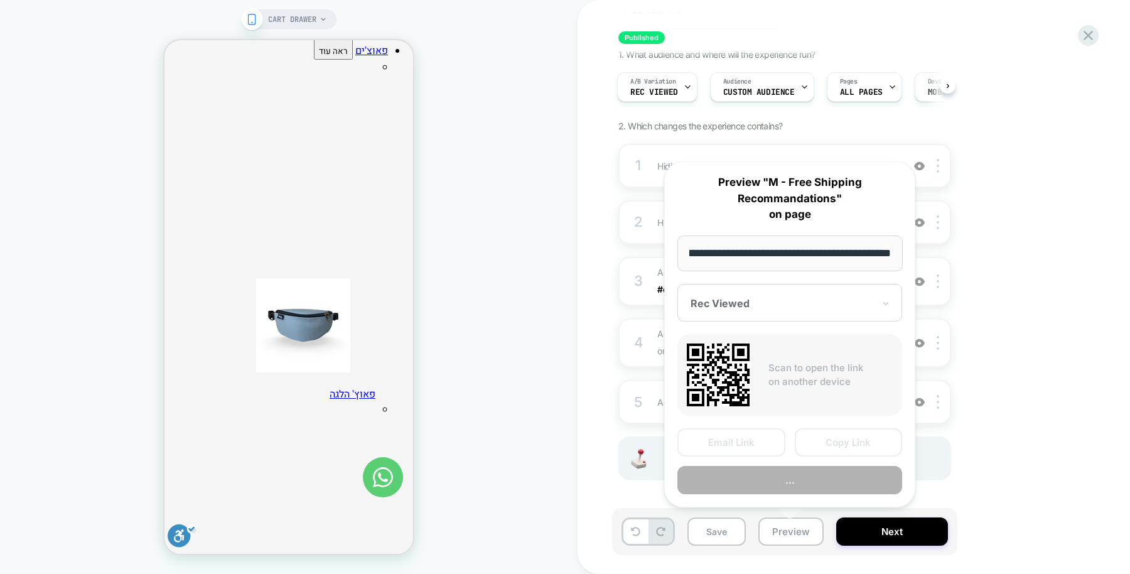
scroll to position [0, 0]
click at [831, 446] on button "Copy Link" at bounding box center [849, 442] width 108 height 28
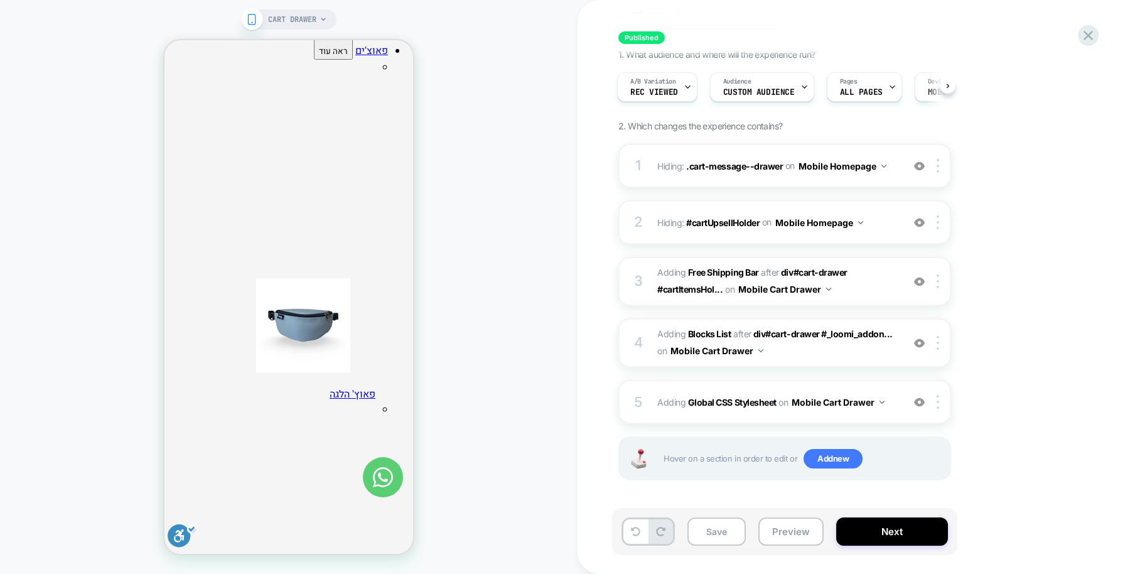
click at [593, 45] on div "Published M - Free Shipping Recommandations Click to edit experience details + …" at bounding box center [854, 287] width 553 height 574
